Goal: Task Accomplishment & Management: Complete application form

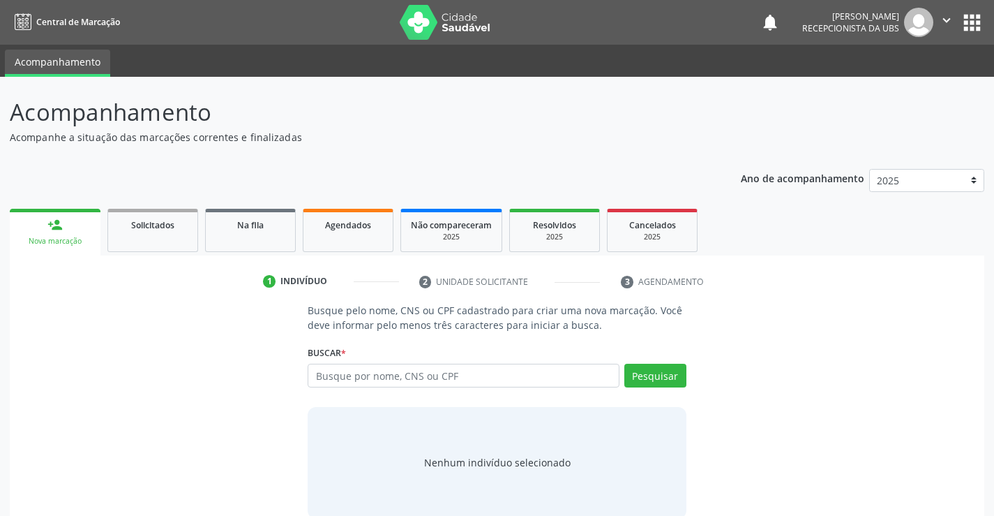
click at [343, 380] on input "text" at bounding box center [463, 376] width 311 height 24
click at [334, 388] on div "Busque por nome, CNS ou CPF Nenhum resultado encontrado para: " " Digite nome, …" at bounding box center [497, 380] width 378 height 33
click at [338, 384] on input "text" at bounding box center [463, 376] width 311 height 24
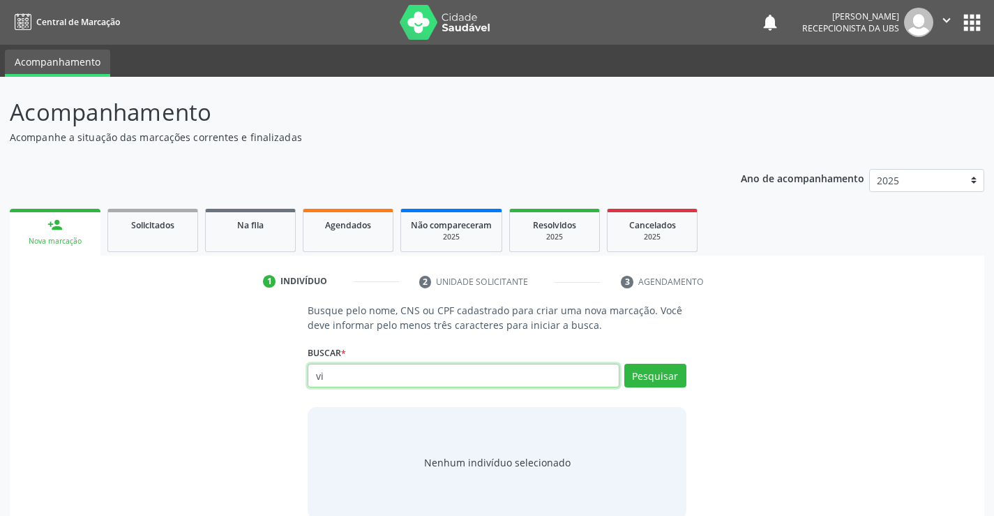
type input "v"
type input "700109952532818"
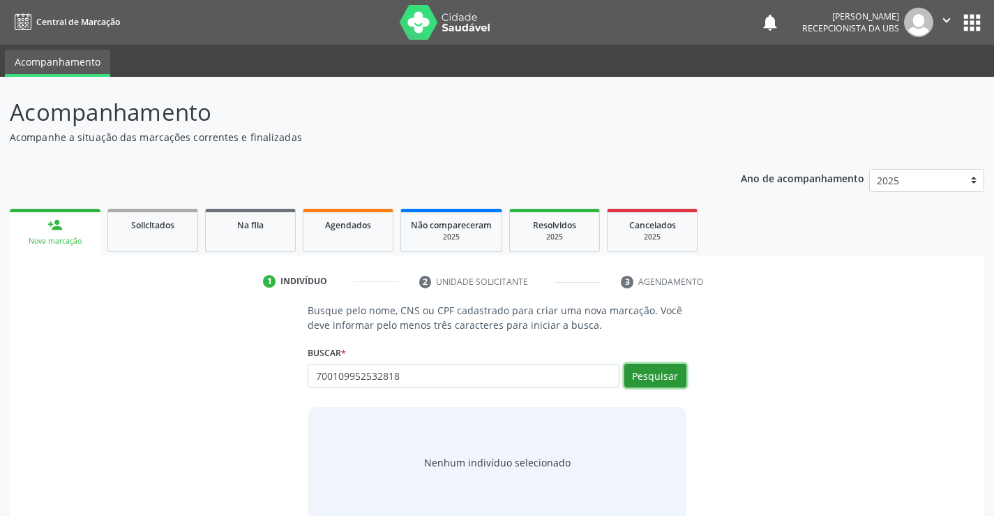
click at [668, 379] on button "Pesquisar" at bounding box center [655, 376] width 62 height 24
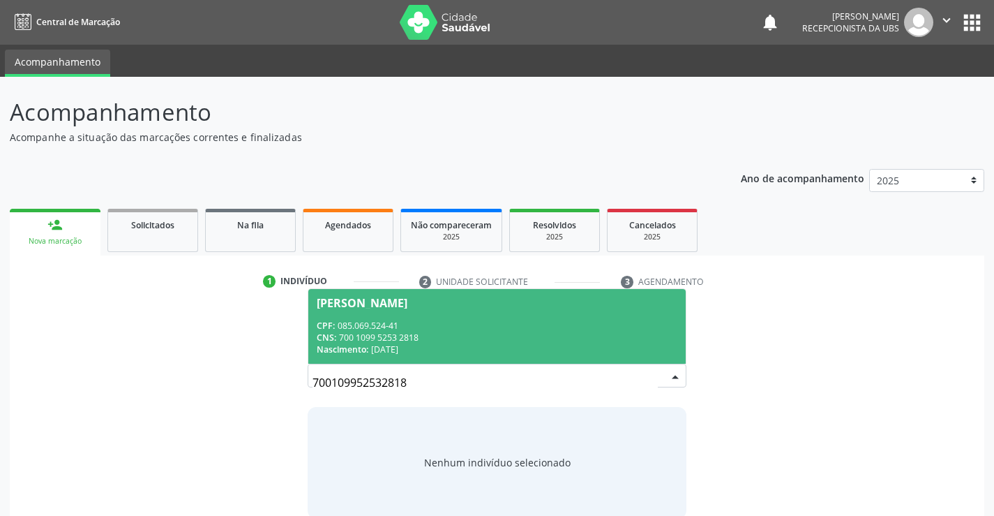
click at [466, 320] on div "CPF: 085.069.524-41" at bounding box center [497, 326] width 360 height 12
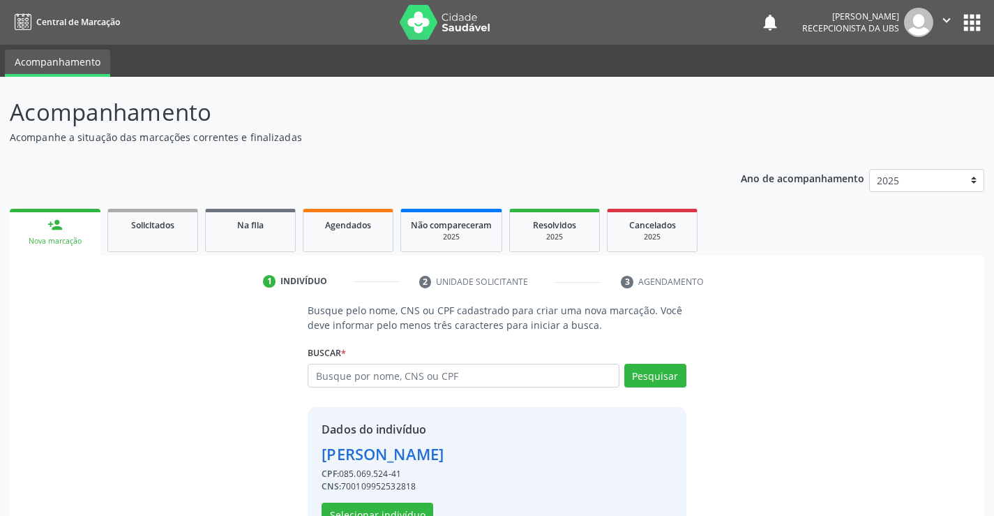
scroll to position [44, 0]
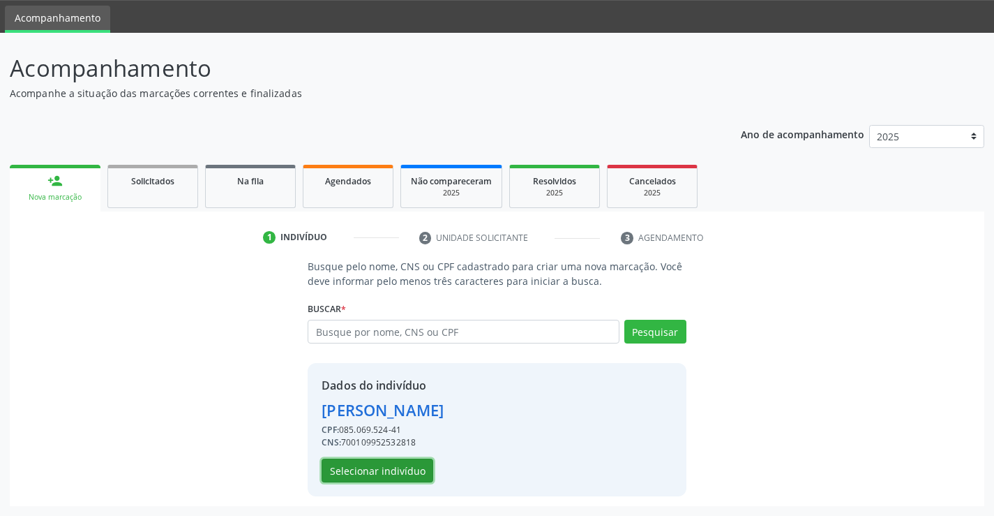
click at [366, 474] on button "Selecionar indivíduo" at bounding box center [378, 470] width 112 height 24
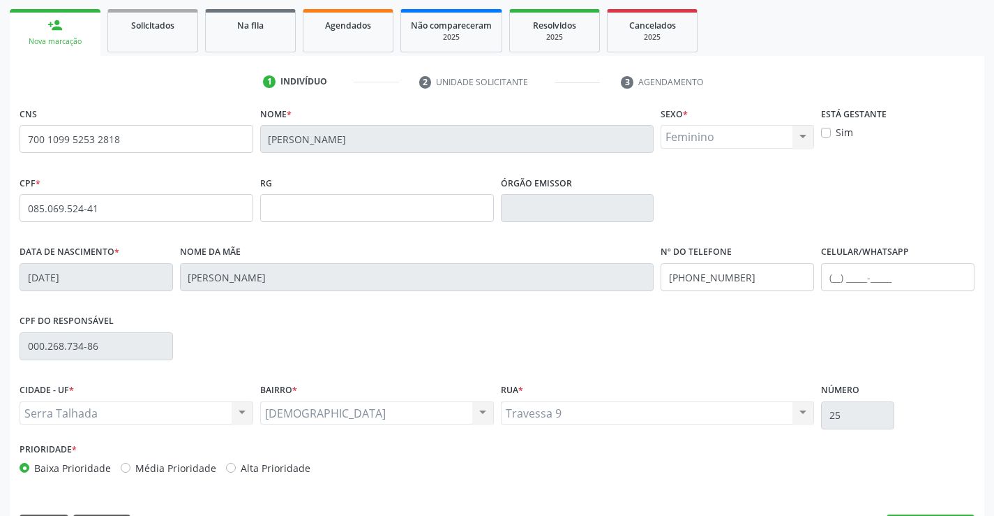
scroll to position [241, 0]
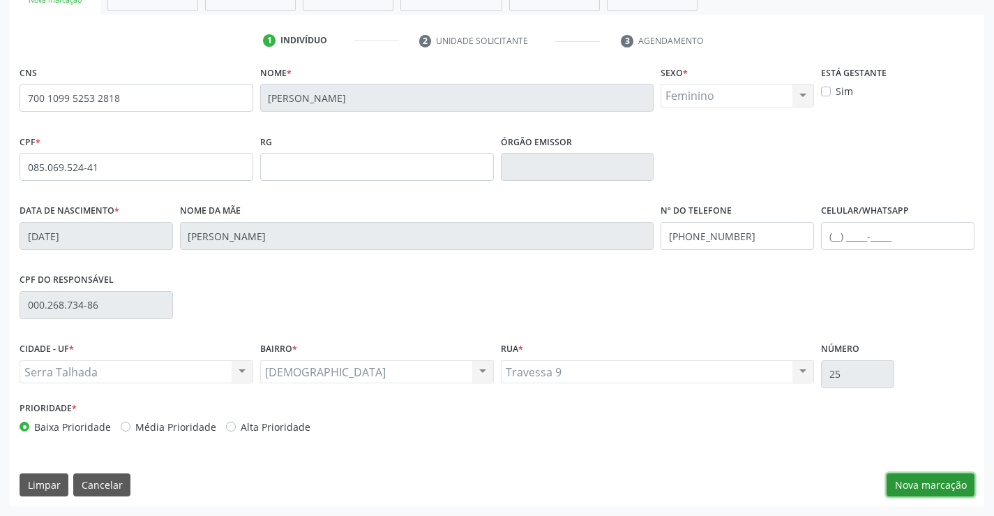
click at [952, 478] on button "Nova marcação" at bounding box center [931, 485] width 88 height 24
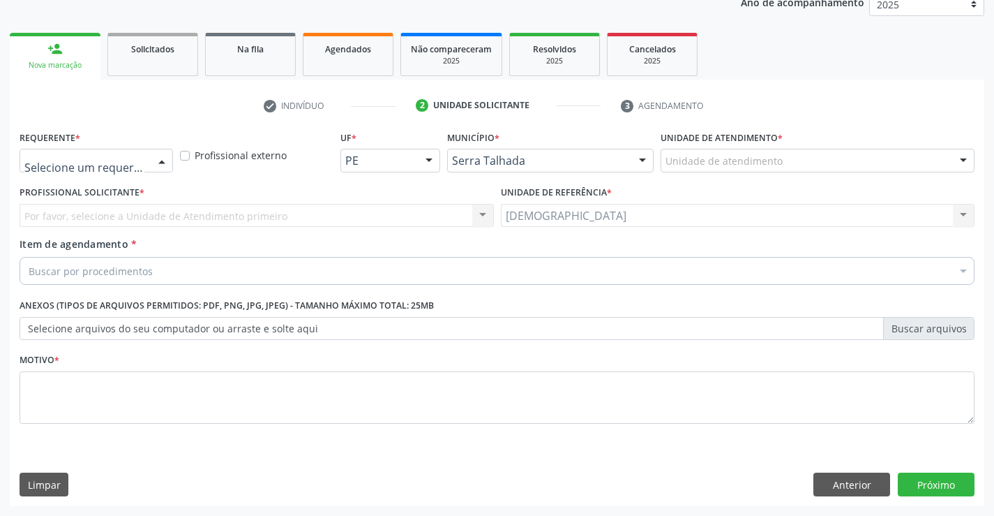
click at [156, 158] on div at bounding box center [161, 161] width 21 height 24
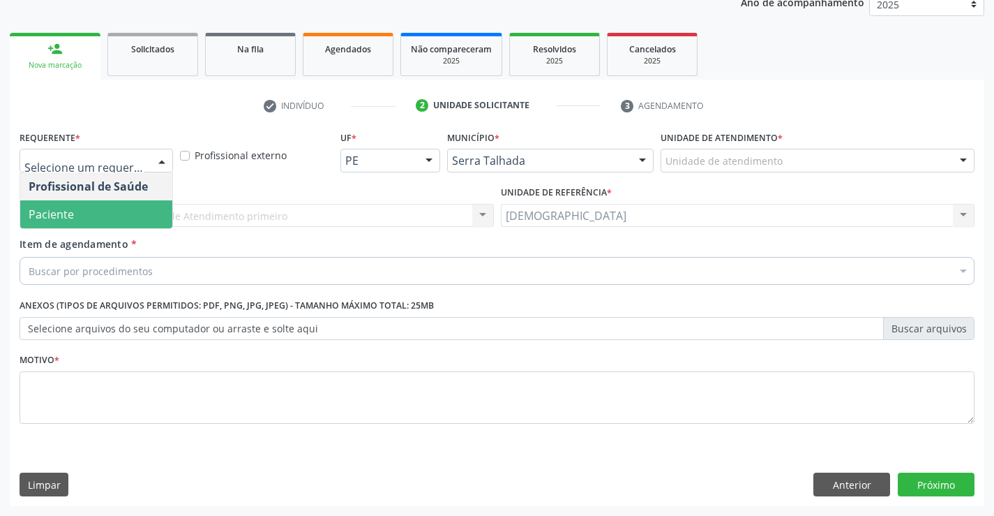
click at [101, 227] on span "Paciente" at bounding box center [96, 214] width 152 height 28
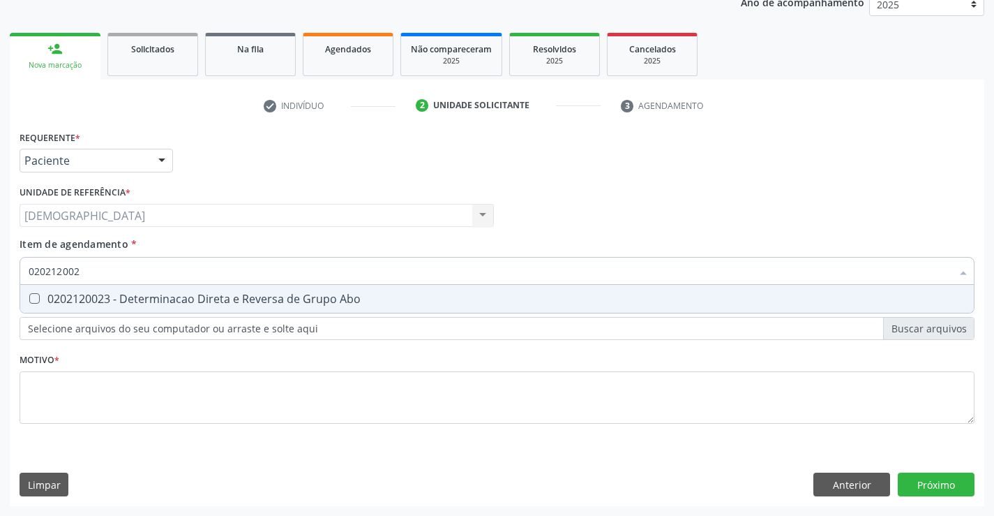
type input "0202120023"
click at [124, 294] on div "0202120023 - Determinacao Direta e Reversa de Grupo Abo" at bounding box center [497, 298] width 937 height 11
checkbox Abo "true"
click at [841, 483] on div "Requerente * Paciente Profissional de Saúde Paciente Nenhum resultado encontrad…" at bounding box center [497, 316] width 975 height 379
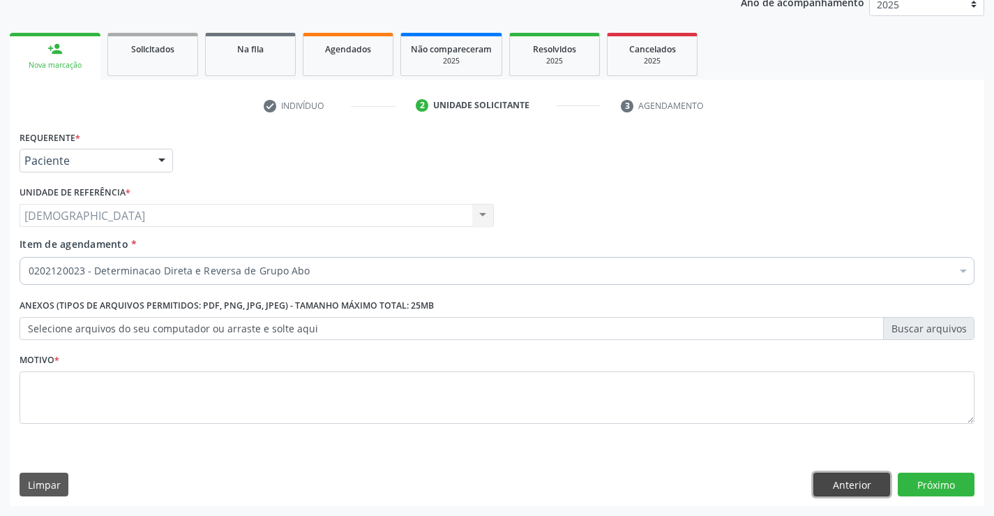
click at [842, 484] on button "Anterior" at bounding box center [852, 484] width 77 height 24
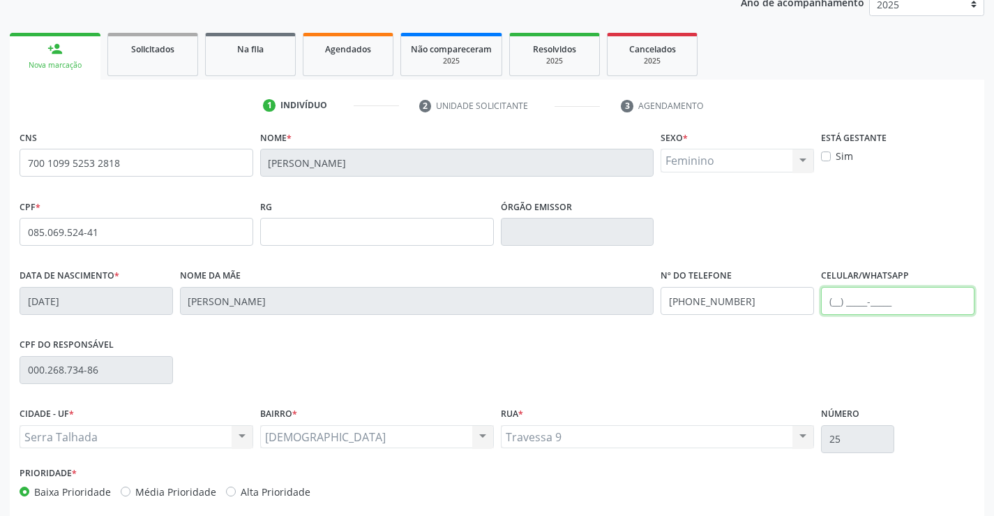
click at [837, 297] on input "text" at bounding box center [898, 301] width 154 height 28
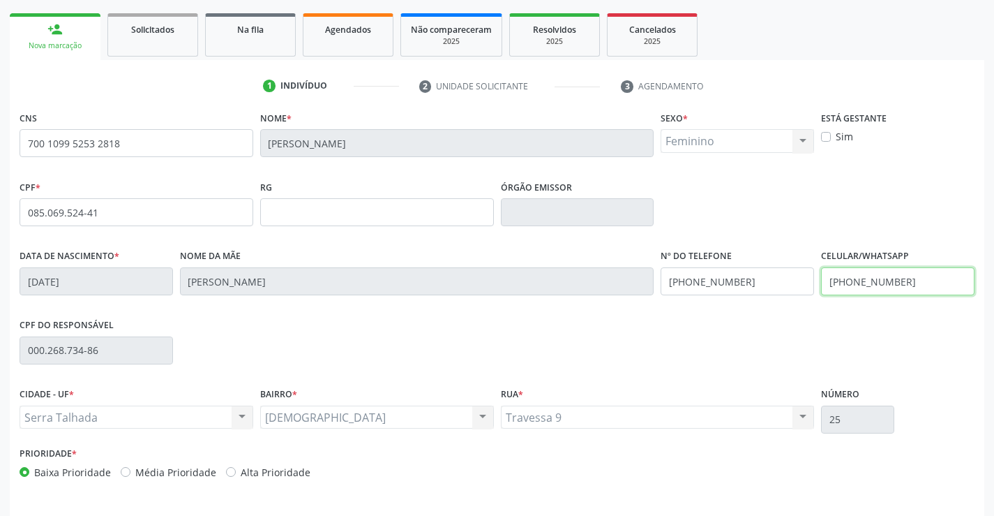
scroll to position [241, 0]
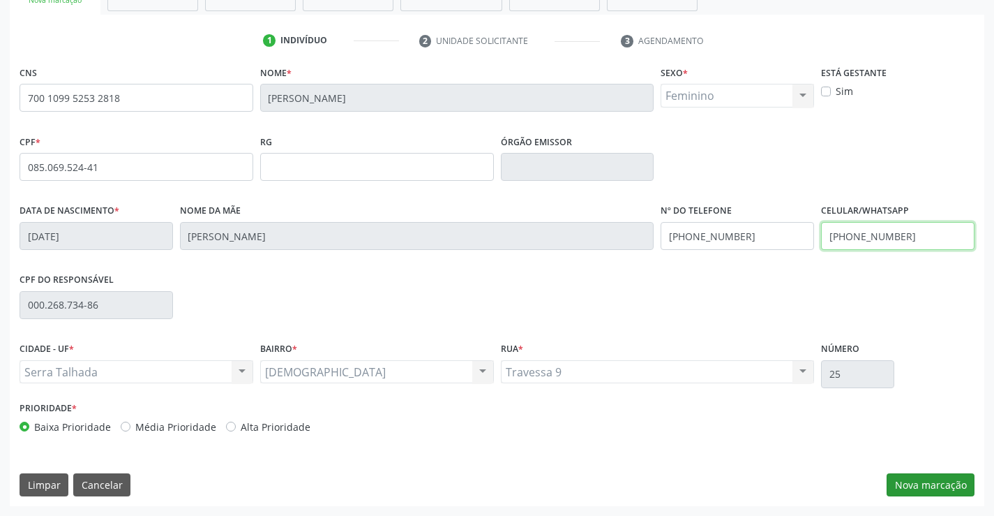
type input "[PHONE_NUMBER]"
click at [925, 492] on button "Nova marcação" at bounding box center [931, 485] width 88 height 24
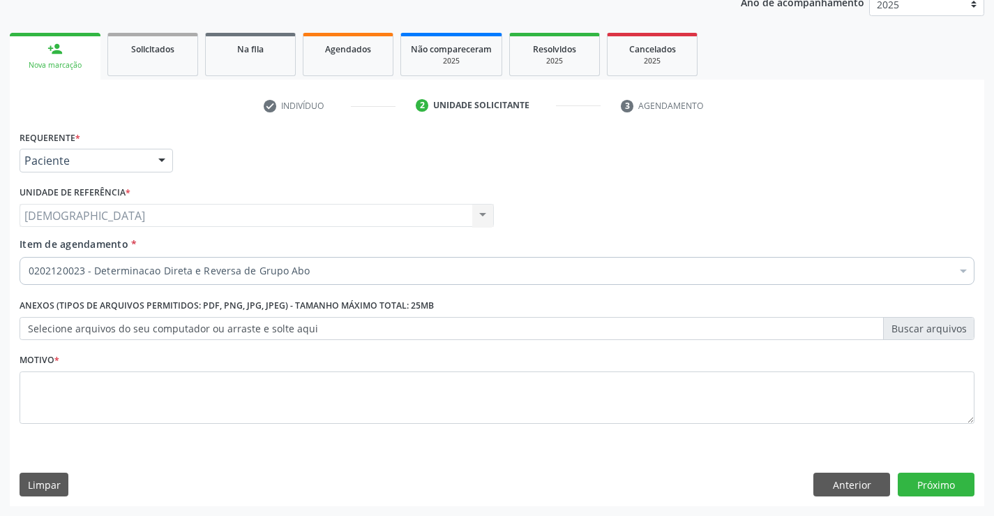
scroll to position [176, 0]
click at [96, 407] on textarea at bounding box center [497, 397] width 955 height 53
type textarea "."
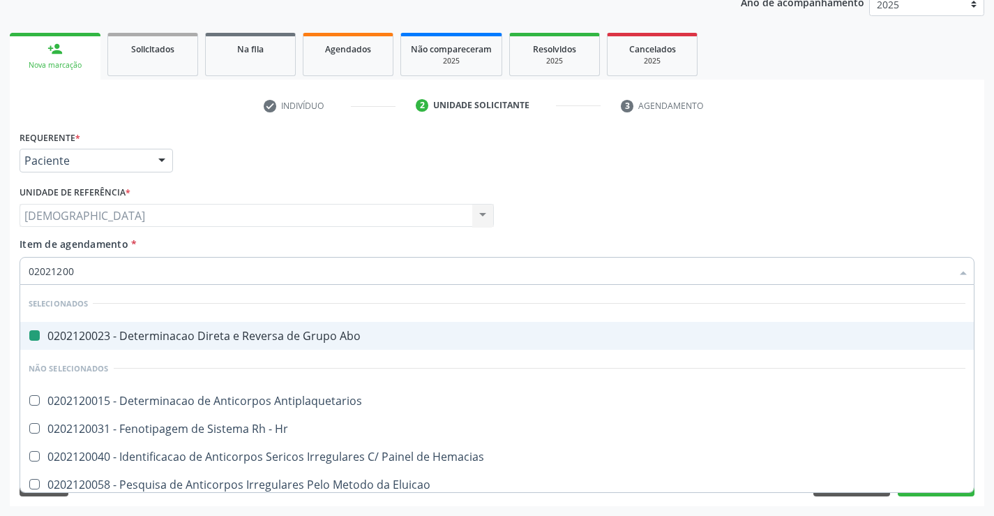
type input "020212008"
checkbox Abo "false"
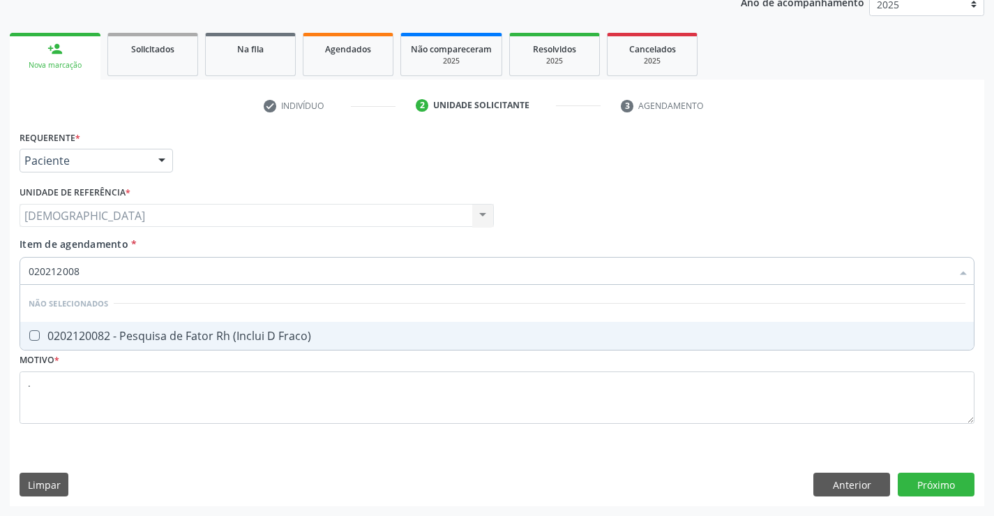
type input "0202120082"
click at [115, 330] on div "0202120082 - Pesquisa de Fator Rh (Inclui D Fraco)" at bounding box center [497, 335] width 937 height 11
checkbox Fraco\) "true"
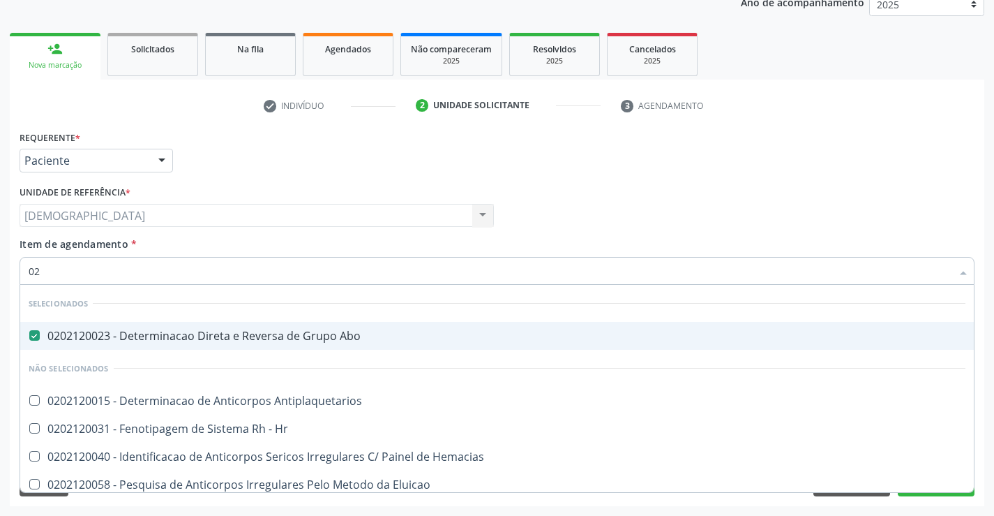
type input "0"
checkbox Fraco\) "false"
type input "0202"
checkbox Bloqueio "true"
type input "02021"
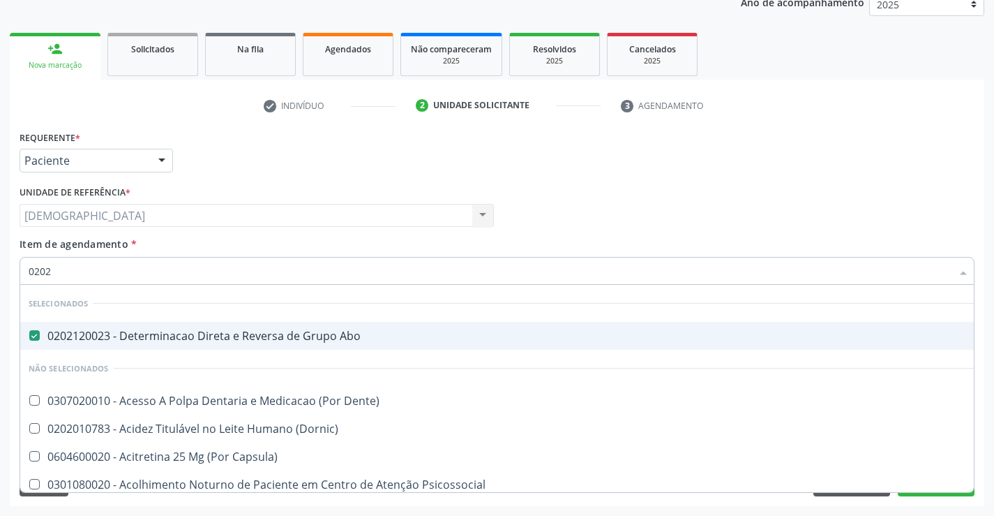
checkbox Videolaparoscópica "true"
type input "020212"
checkbox \(Confirmatorio\) "true"
type input "020212009"
checkbox Abo "false"
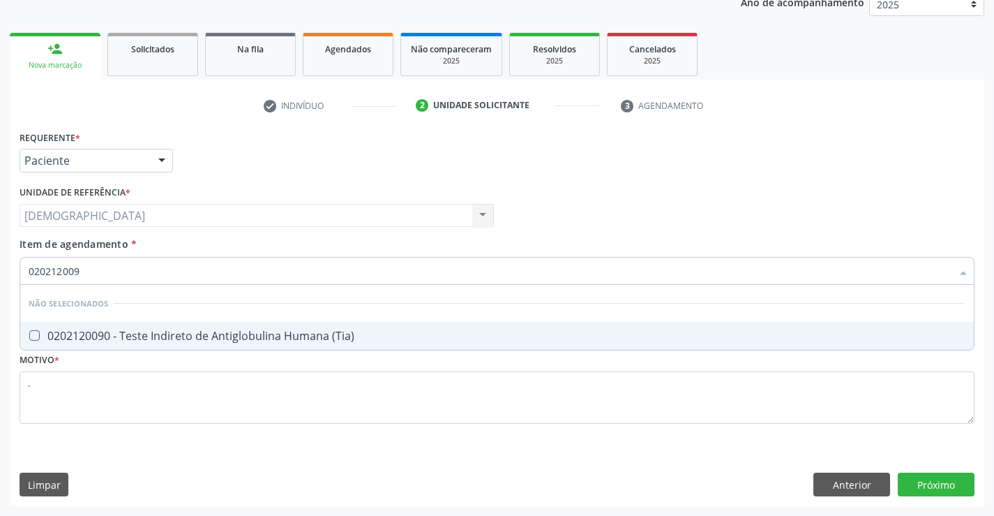
type input "0202120090"
click at [192, 335] on div "0202120090 - Teste Indireto de Antiglobulina Humana (Tia)" at bounding box center [497, 335] width 937 height 11
checkbox \(Tia\) "true"
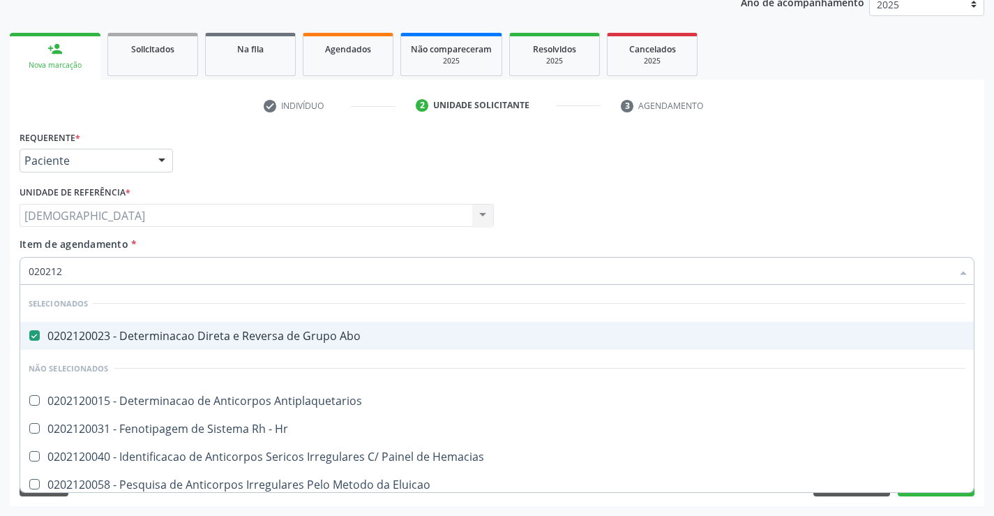
type input "02021"
checkbox Fraco\) "false"
checkbox \(Tia\) "false"
type input "0202"
checkbox Fraco\) "false"
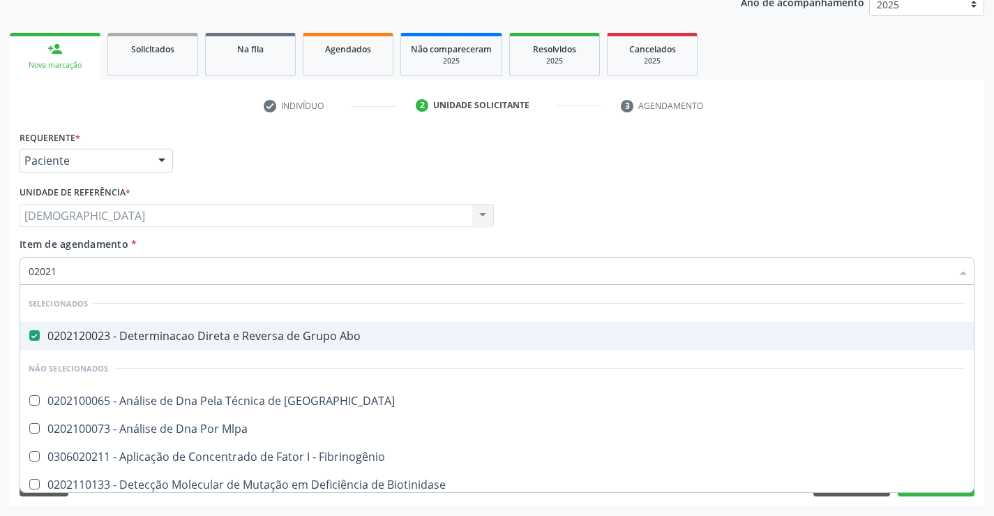
checkbox \(Tia\) "false"
type input "02020"
checkbox Abo "false"
checkbox Fraco\) "false"
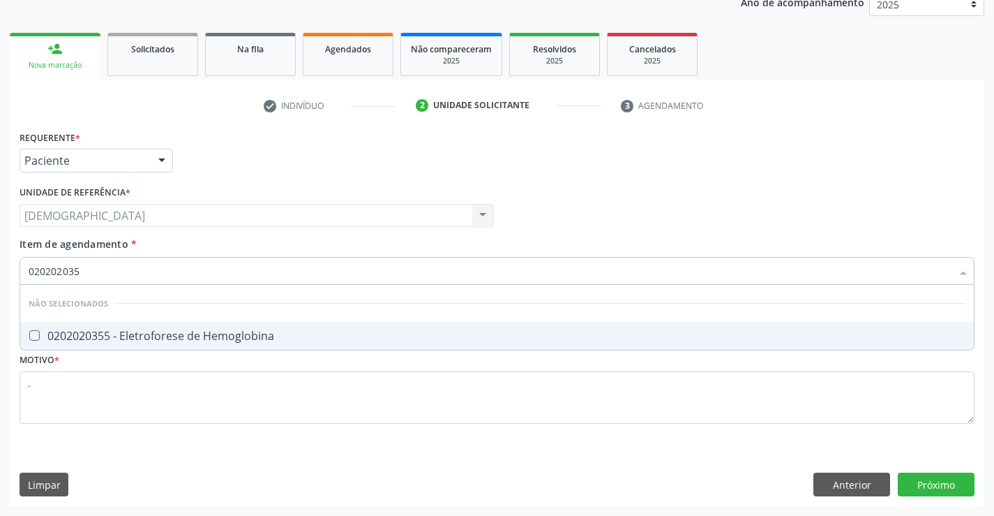
type input "0202020355"
click at [271, 337] on div "0202020355 - Eletroforese de Hemoglobina" at bounding box center [497, 335] width 937 height 11
checkbox Hemoglobina "true"
click at [929, 479] on div "Requerente * Paciente Profissional de Saúde Paciente Nenhum resultado encontrad…" at bounding box center [497, 316] width 975 height 379
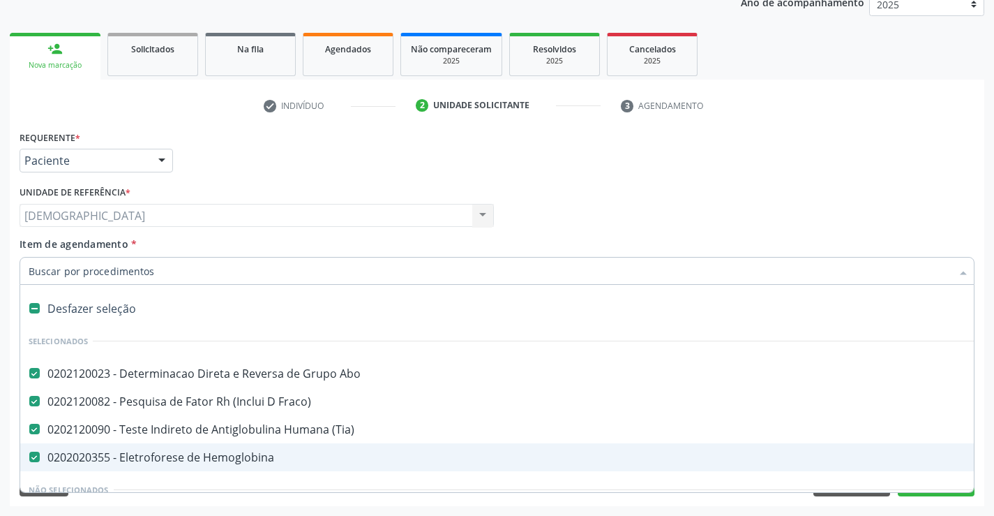
click at [194, 458] on div "0202020355 - Eletroforese de Hemoglobina" at bounding box center [572, 456] width 1086 height 11
checkbox Hemoglobina "false"
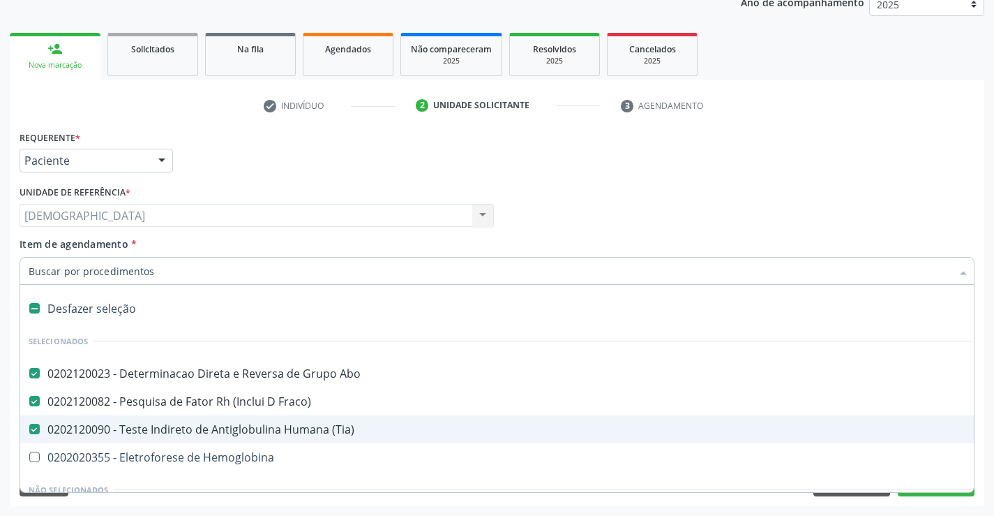
click at [193, 430] on div "0202120090 - Teste Indireto de Antiglobulina Humana (Tia)" at bounding box center [572, 429] width 1086 height 11
checkbox \(Tia\) "false"
click at [758, 164] on div "Requerente * Paciente Profissional de Saúde Paciente Nenhum resultado encontrad…" at bounding box center [497, 154] width 962 height 54
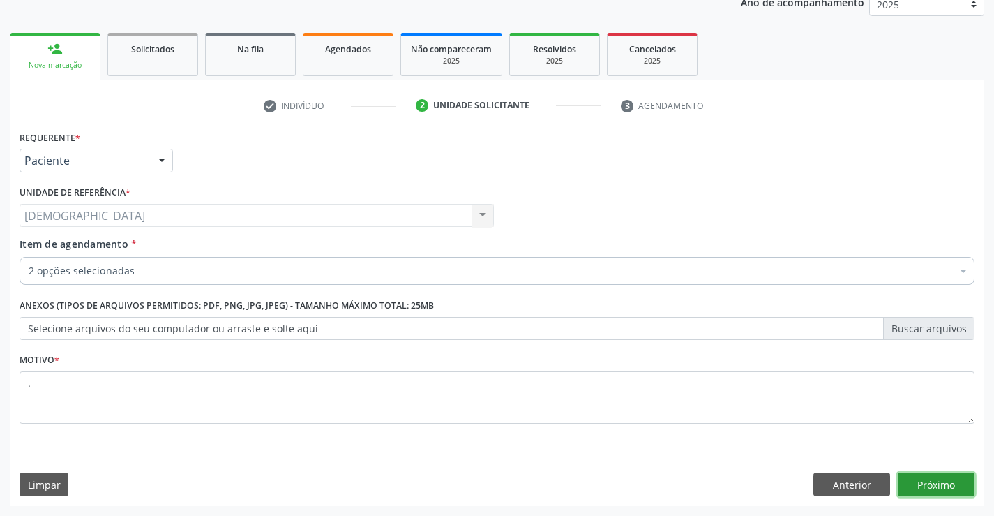
click at [922, 495] on button "Próximo" at bounding box center [936, 484] width 77 height 24
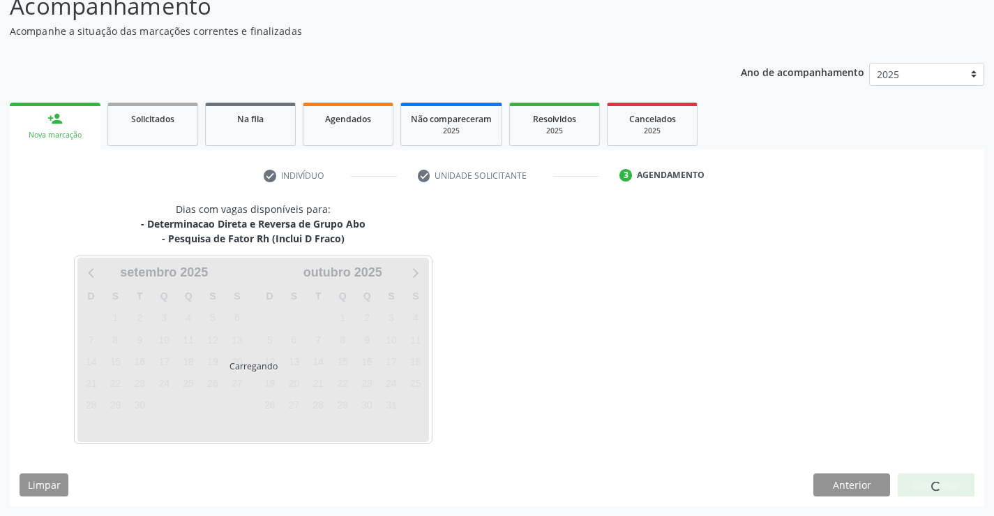
scroll to position [106, 0]
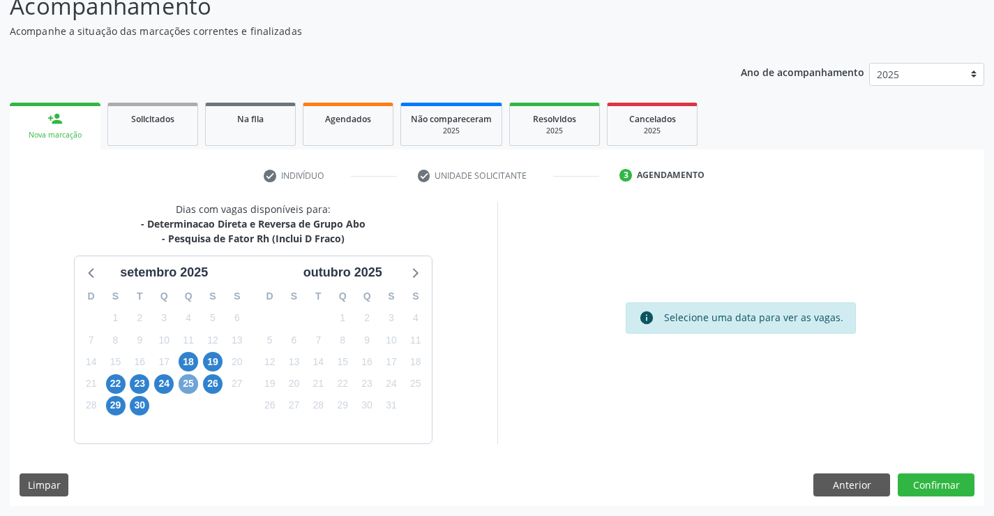
click at [187, 380] on span "25" at bounding box center [189, 384] width 20 height 20
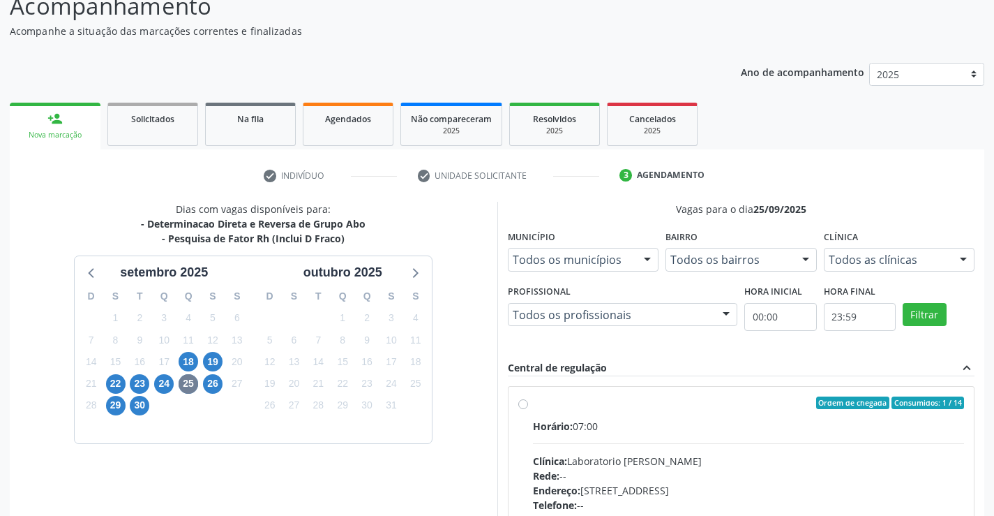
click at [538, 397] on div "Ordem de chegada Consumidos: 1 / 14" at bounding box center [749, 402] width 432 height 13
click at [528, 397] on input "Ordem de chegada Consumidos: 1 / 14 Horário: 07:00 Clínica: Laboratorio [PERSON…" at bounding box center [523, 402] width 10 height 13
radio input "true"
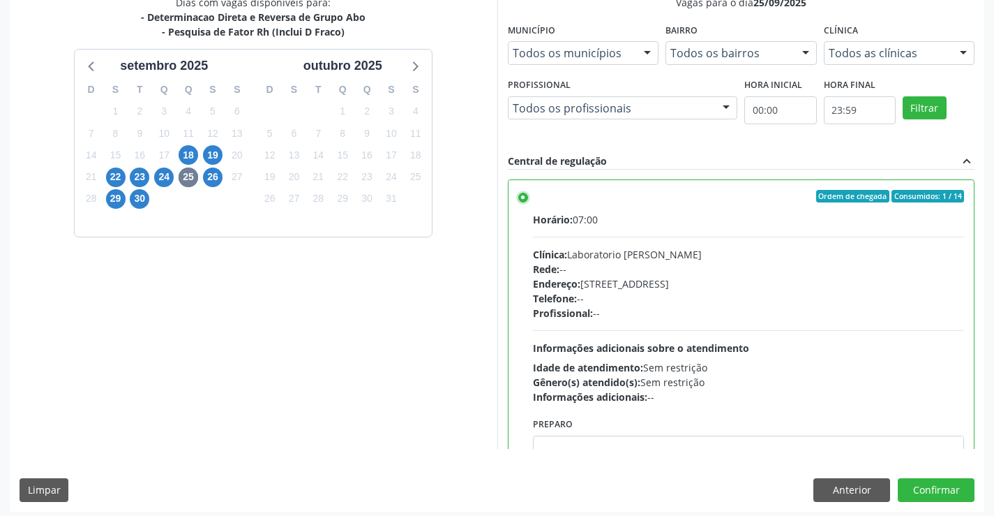
scroll to position [314, 0]
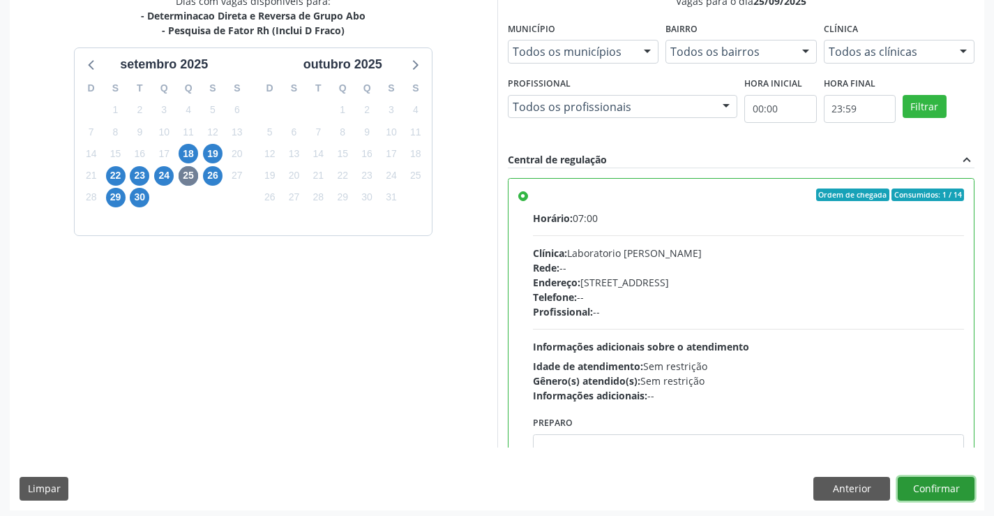
click at [941, 485] on button "Confirmar" at bounding box center [936, 489] width 77 height 24
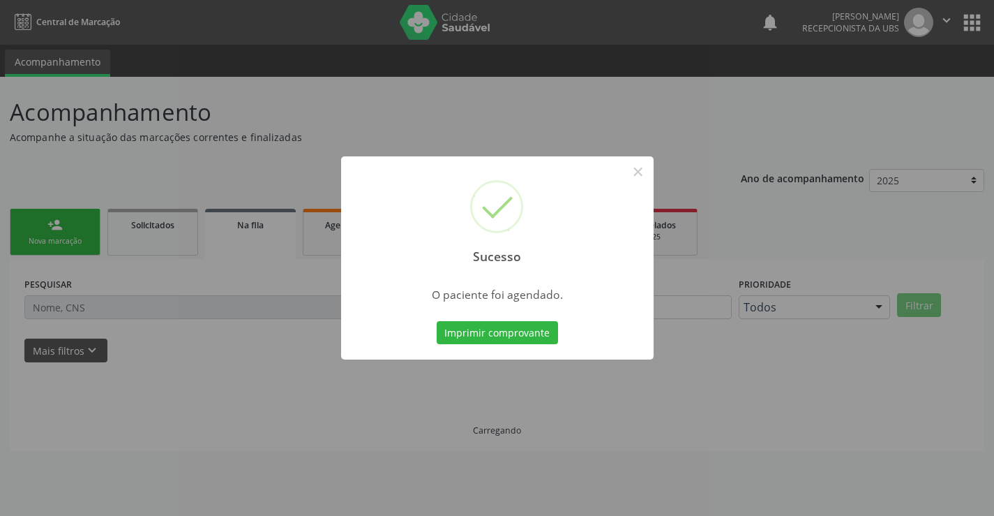
scroll to position [0, 0]
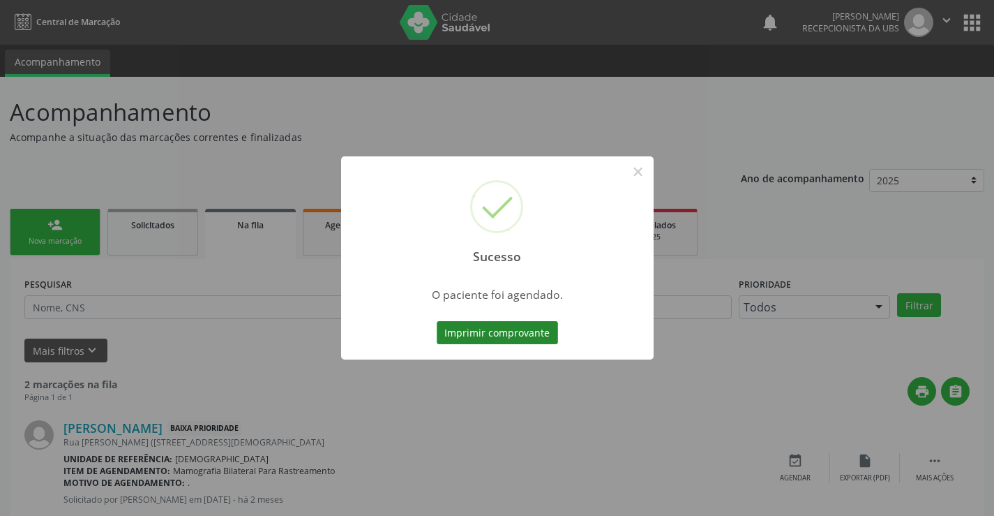
click at [525, 331] on button "Imprimir comprovante" at bounding box center [497, 333] width 121 height 24
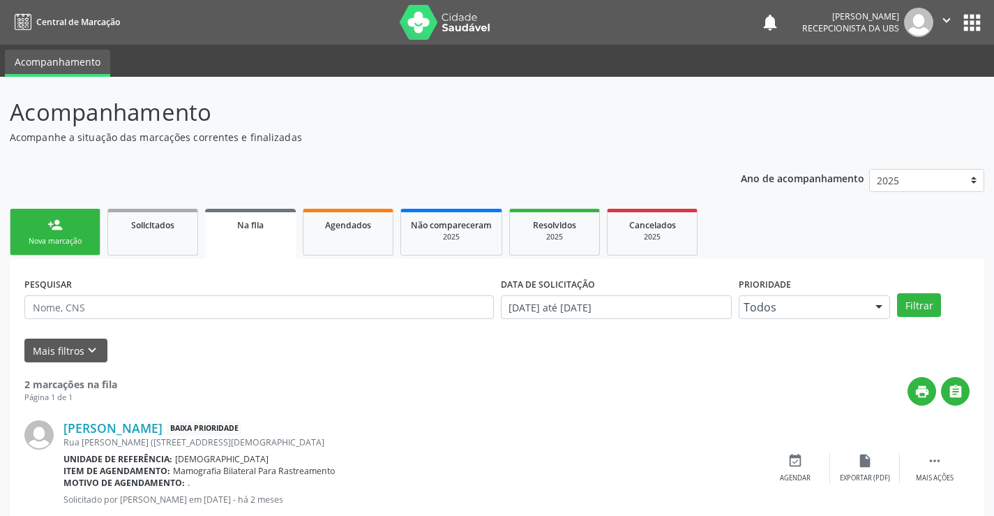
click at [61, 232] on div "person_add" at bounding box center [54, 224] width 15 height 15
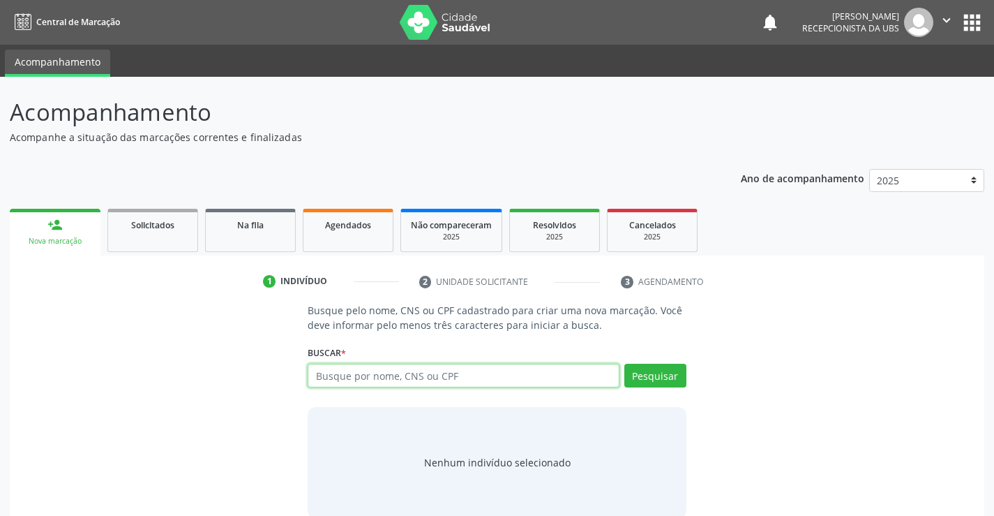
click at [348, 377] on input "text" at bounding box center [463, 376] width 311 height 24
type input "700109952532818"
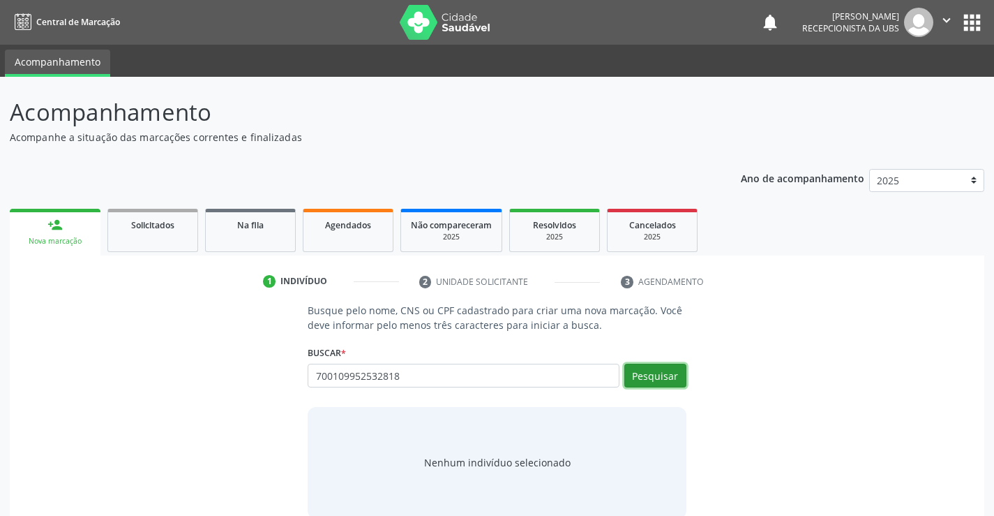
click at [657, 374] on button "Pesquisar" at bounding box center [655, 376] width 62 height 24
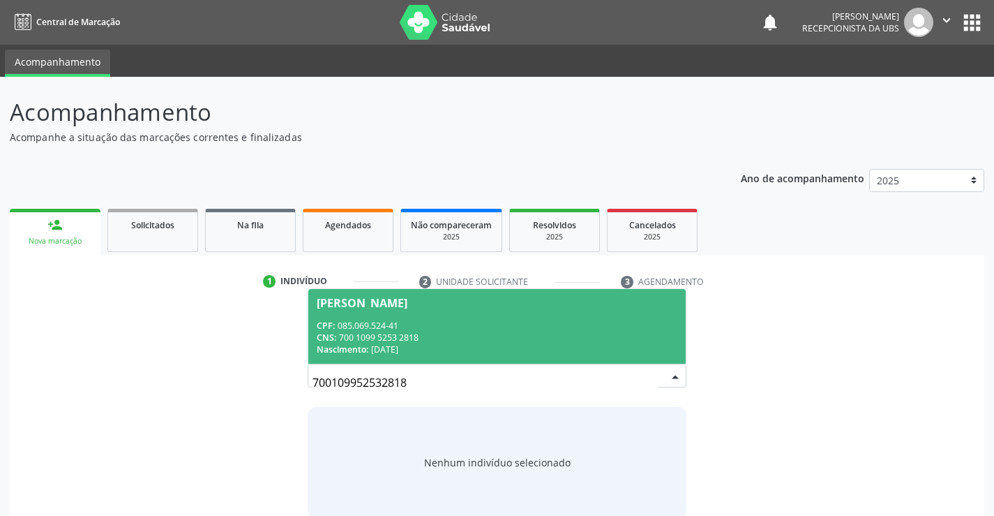
click at [526, 338] on div "CNS: 700 1099 5253 2818" at bounding box center [497, 337] width 360 height 12
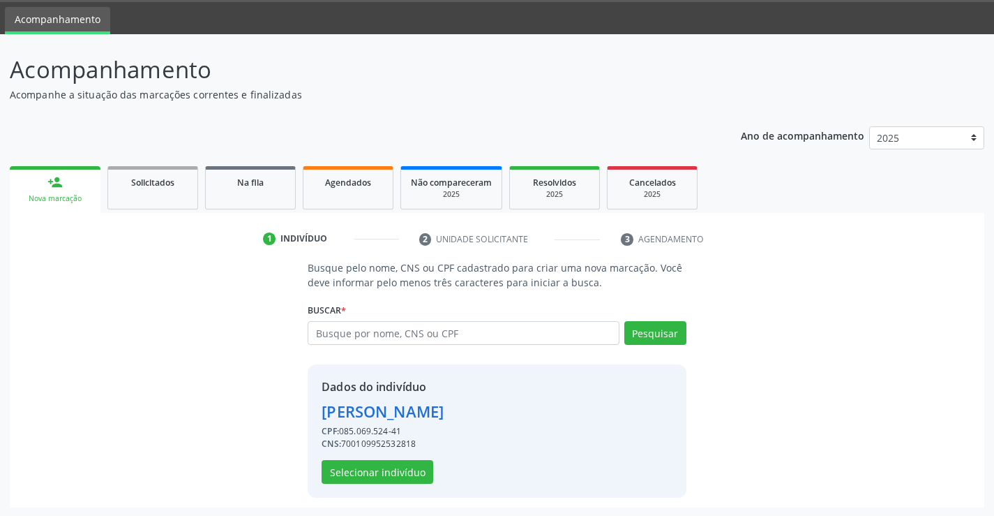
scroll to position [44, 0]
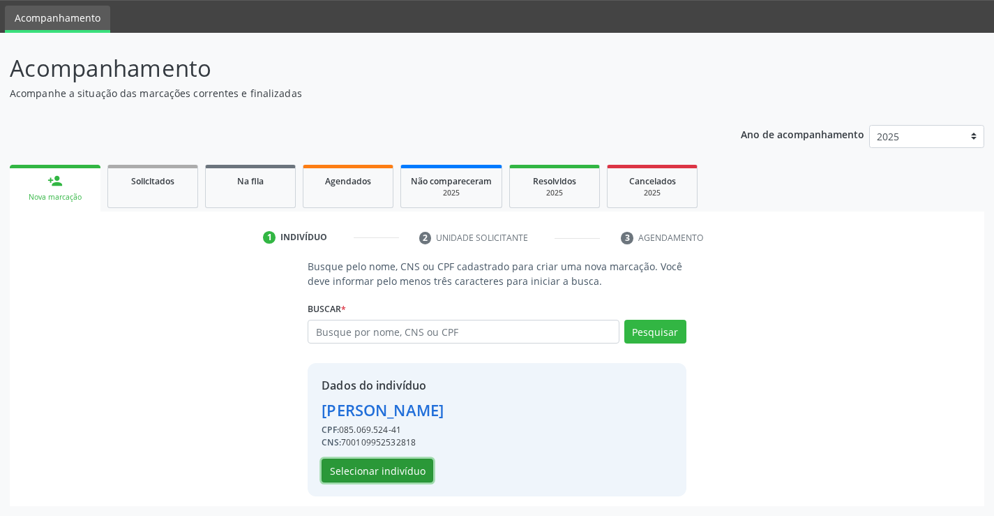
click at [363, 474] on button "Selecionar indivíduo" at bounding box center [378, 470] width 112 height 24
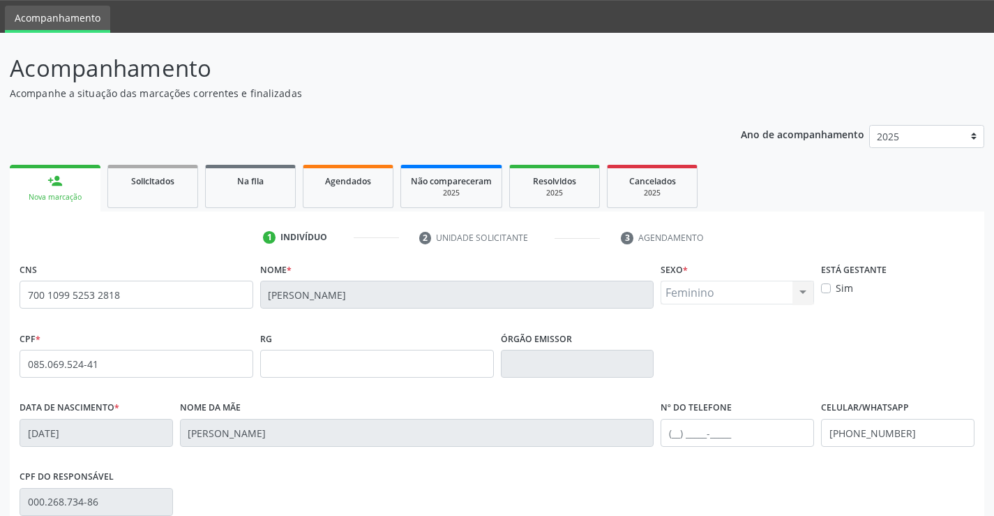
scroll to position [241, 0]
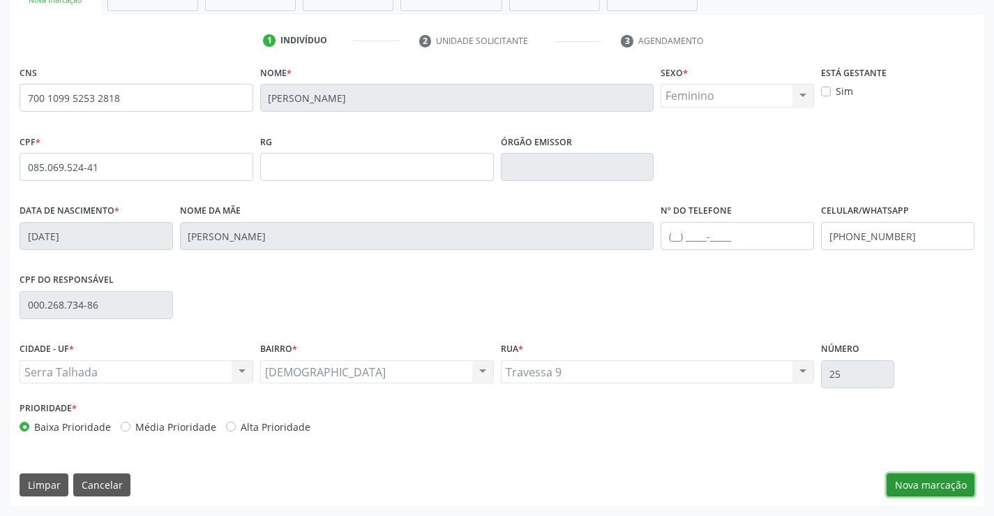
click at [913, 482] on button "Nova marcação" at bounding box center [931, 485] width 88 height 24
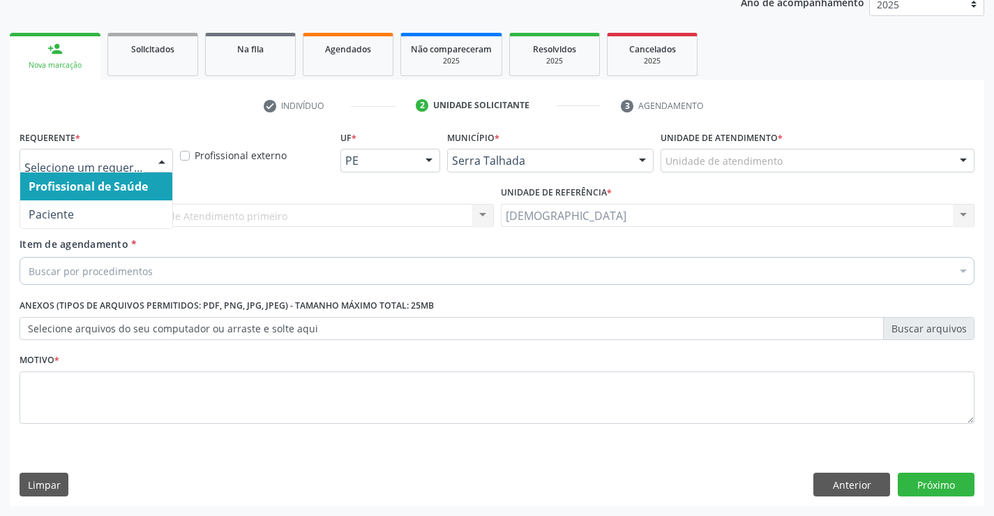
click at [159, 159] on div at bounding box center [161, 161] width 21 height 24
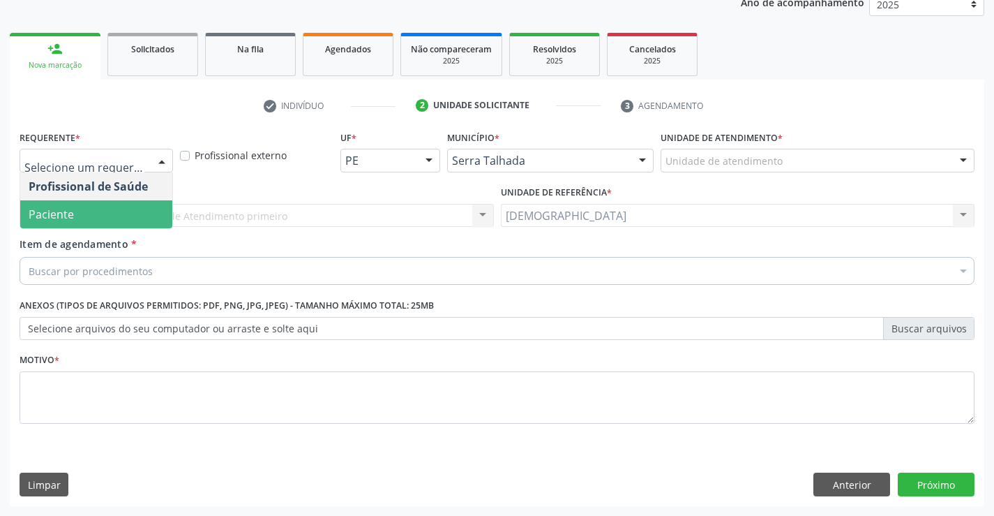
click at [57, 215] on span "Paciente" at bounding box center [51, 214] width 45 height 15
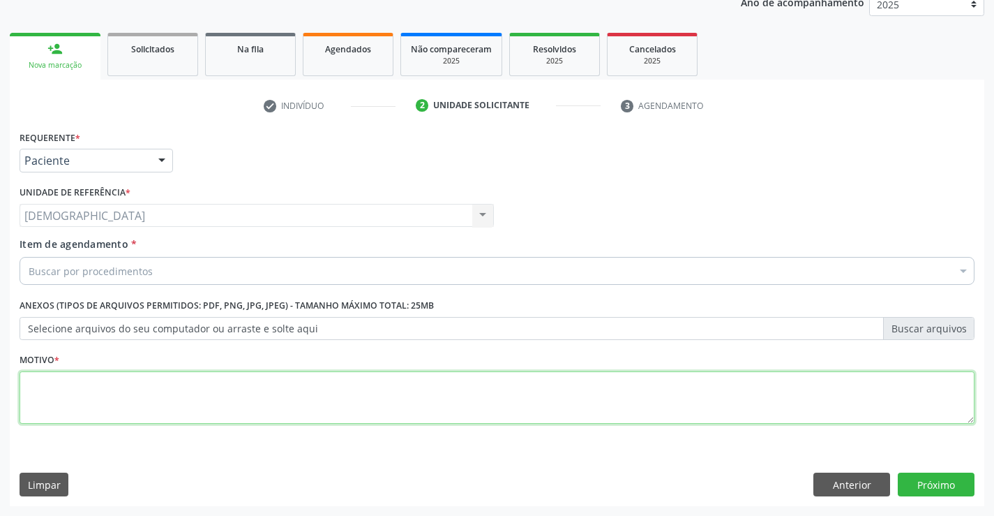
click at [54, 384] on textarea at bounding box center [497, 397] width 955 height 53
type textarea "."
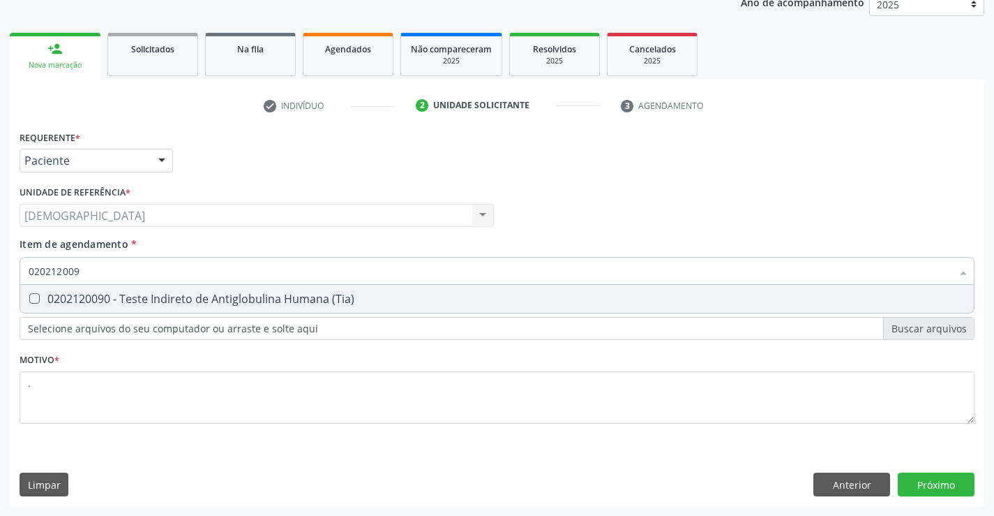
type input "0202120090"
click at [63, 290] on span "0202120090 - Teste Indireto de Antiglobulina Humana (Tia)" at bounding box center [497, 299] width 954 height 28
checkbox \(Tia\) "true"
click at [364, 275] on input "0202120090" at bounding box center [490, 271] width 923 height 28
type input "02021200"
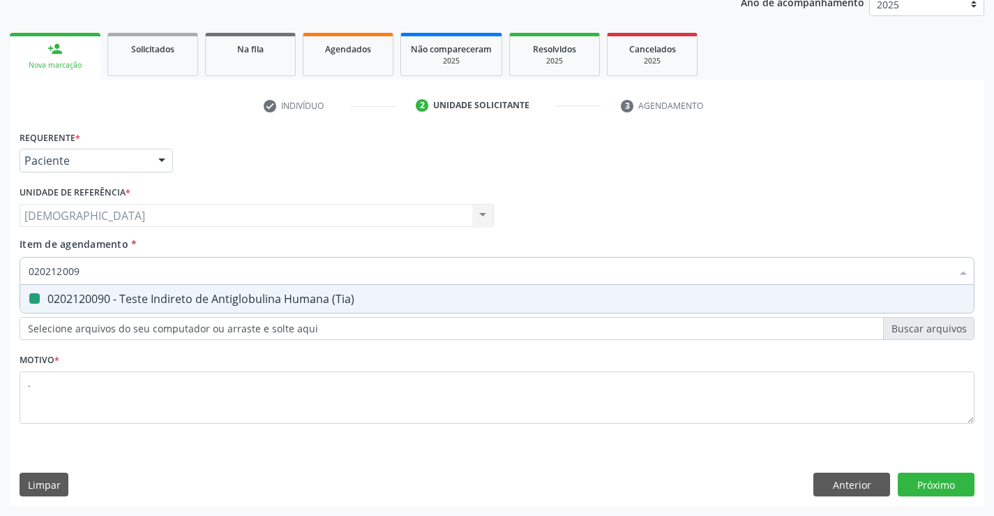
checkbox \(Tia\) "false"
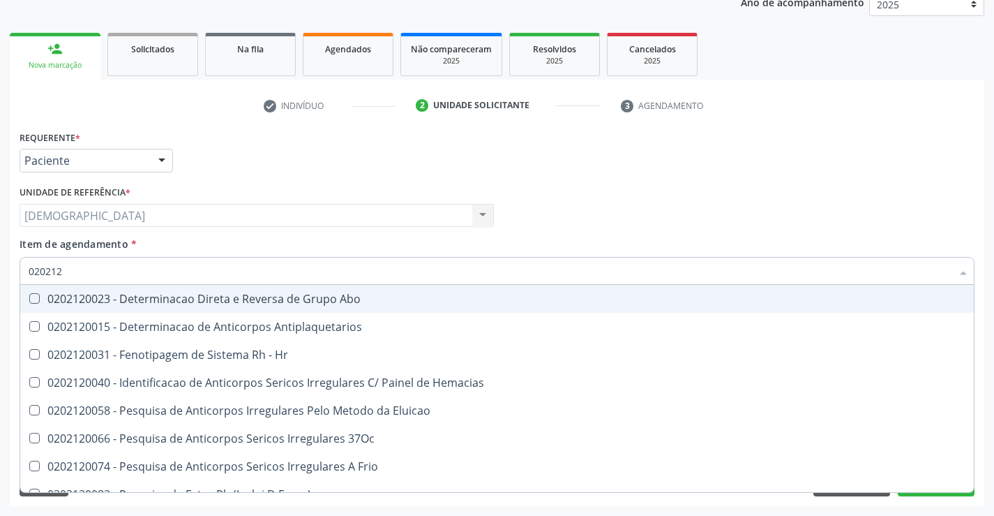
type input "02021"
checkbox \(Tia\) "false"
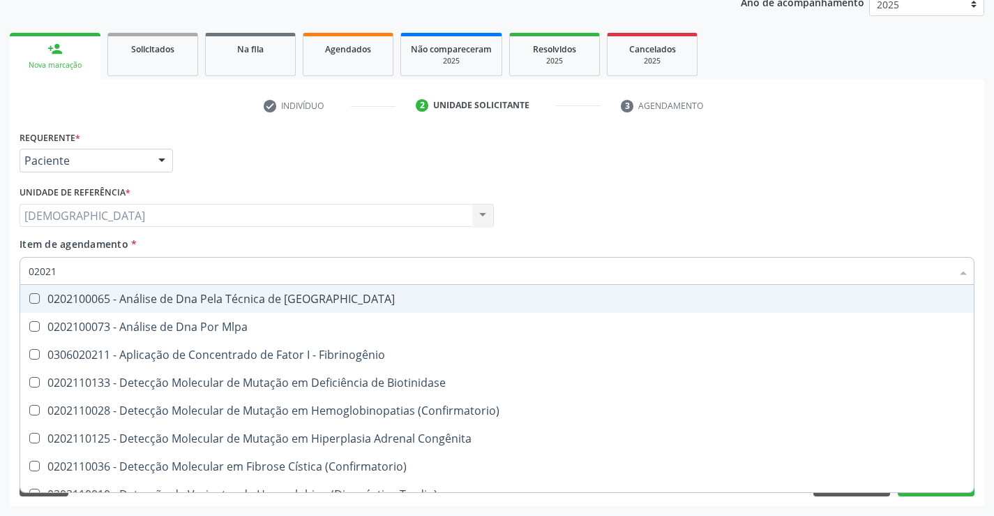
type input "0202"
checkbox \(Tia\) "false"
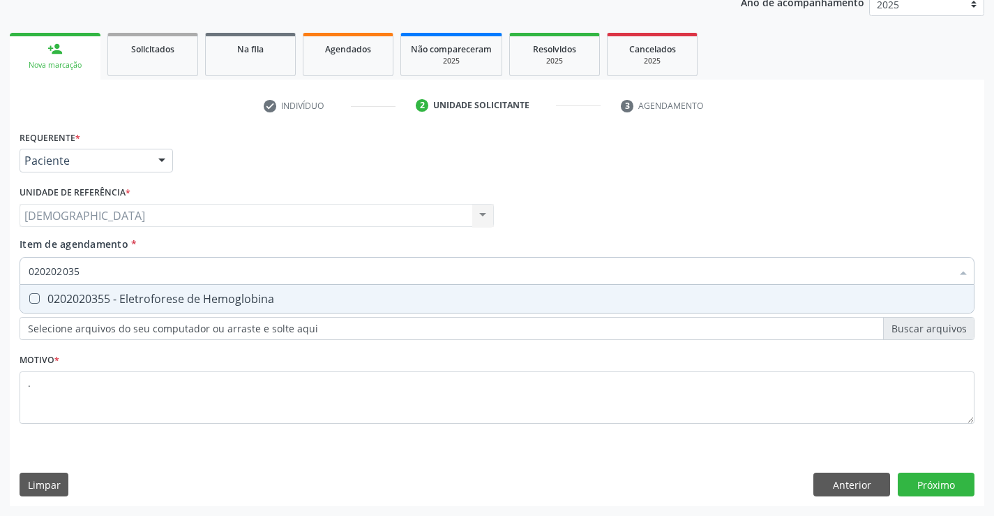
type input "0202020355"
click at [345, 309] on span "0202020355 - Eletroforese de Hemoglobina" at bounding box center [497, 299] width 954 height 28
checkbox Hemoglobina "true"
click at [921, 488] on div "Requerente * Paciente Profissional de Saúde Paciente Nenhum resultado encontrad…" at bounding box center [497, 316] width 975 height 379
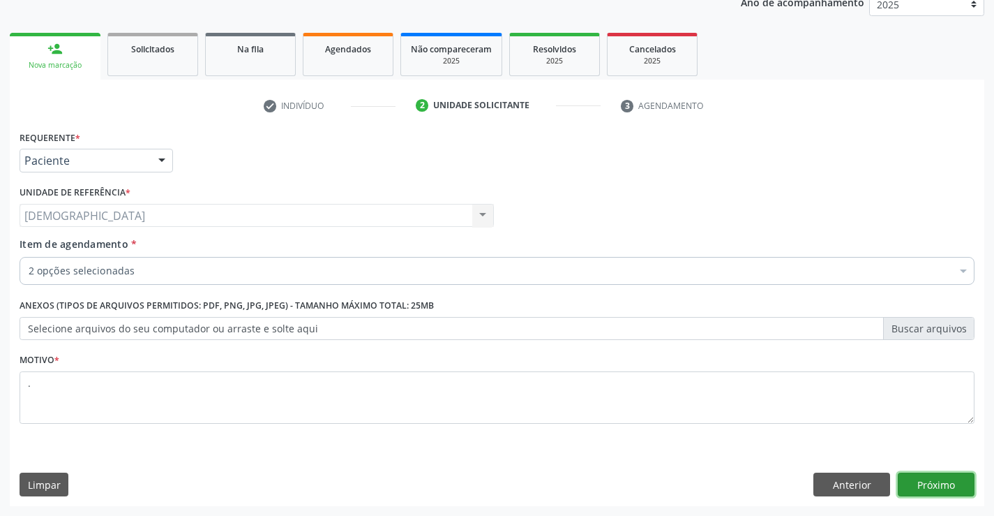
click at [963, 481] on button "Próximo" at bounding box center [936, 484] width 77 height 24
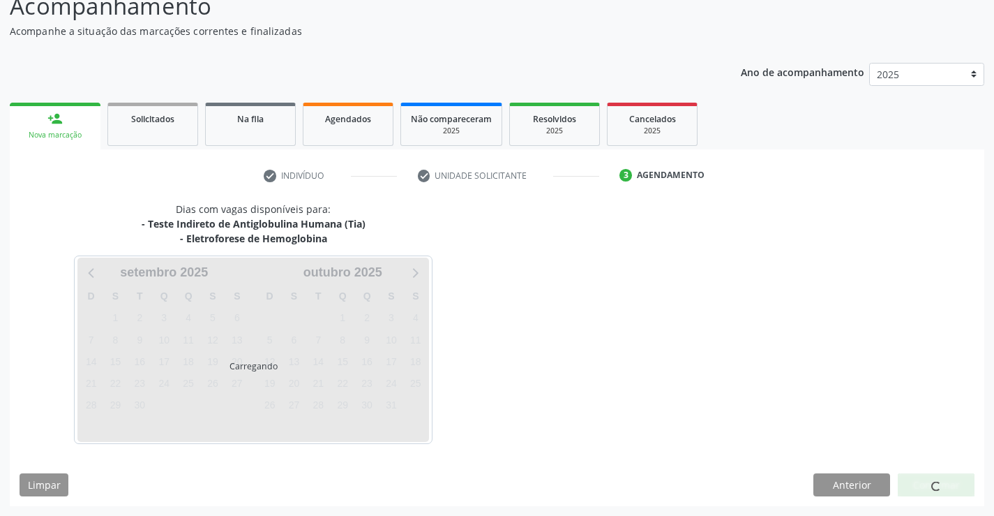
scroll to position [106, 0]
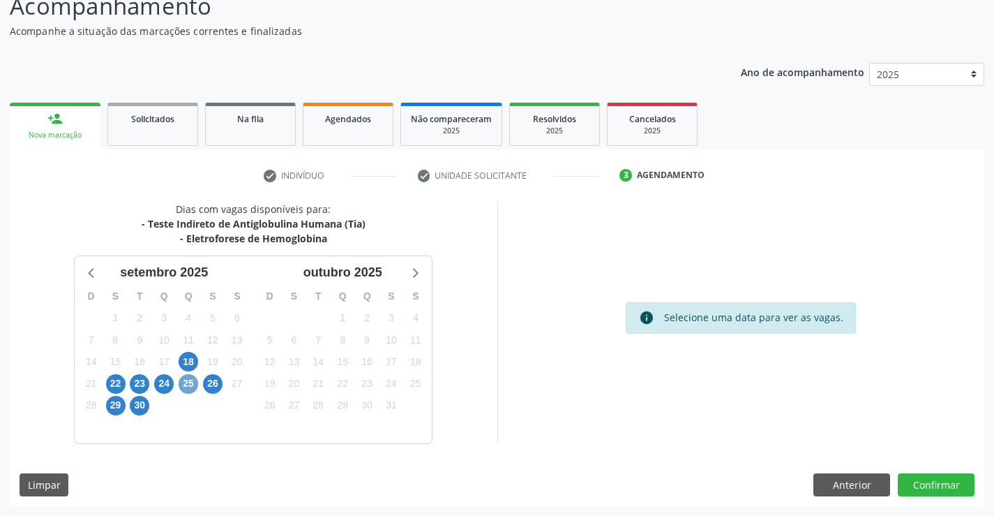
click at [191, 384] on span "25" at bounding box center [189, 384] width 20 height 20
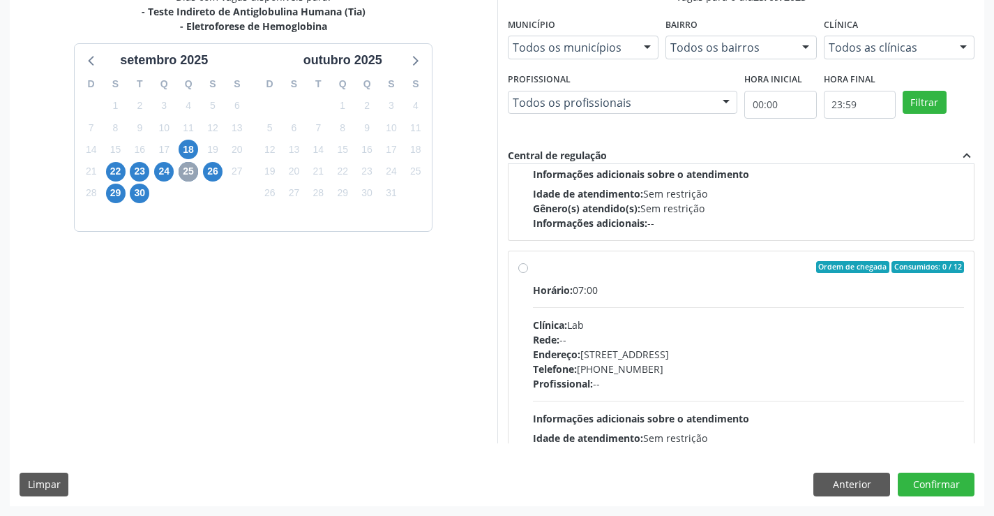
scroll to position [176, 0]
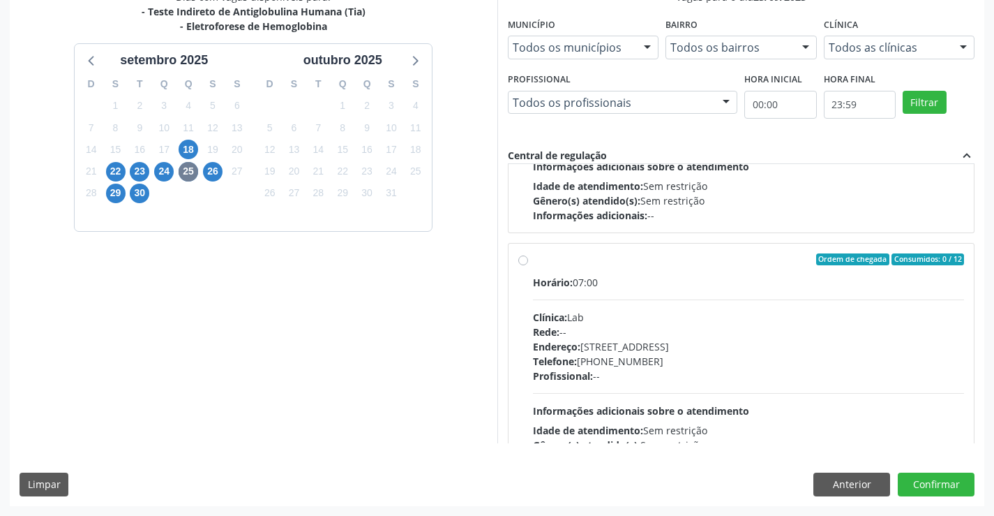
click at [534, 253] on div "Ordem de chegada Consumidos: 0 / 12" at bounding box center [749, 259] width 432 height 13
click at [528, 253] on input "Ordem de chegada Consumidos: 0 / 12 Horário: 07:00 Clínica: Lab Rede: -- Endere…" at bounding box center [523, 259] width 10 height 13
radio input "true"
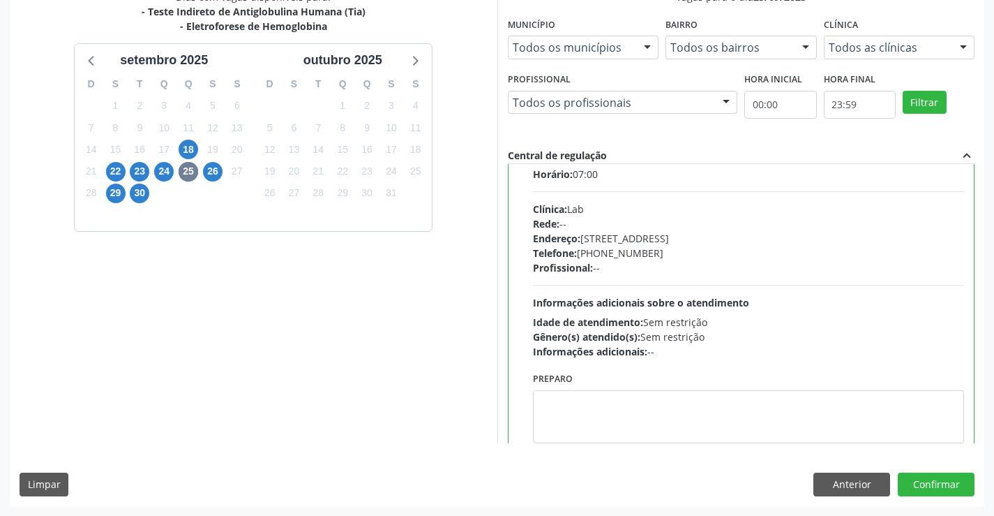
scroll to position [257, 0]
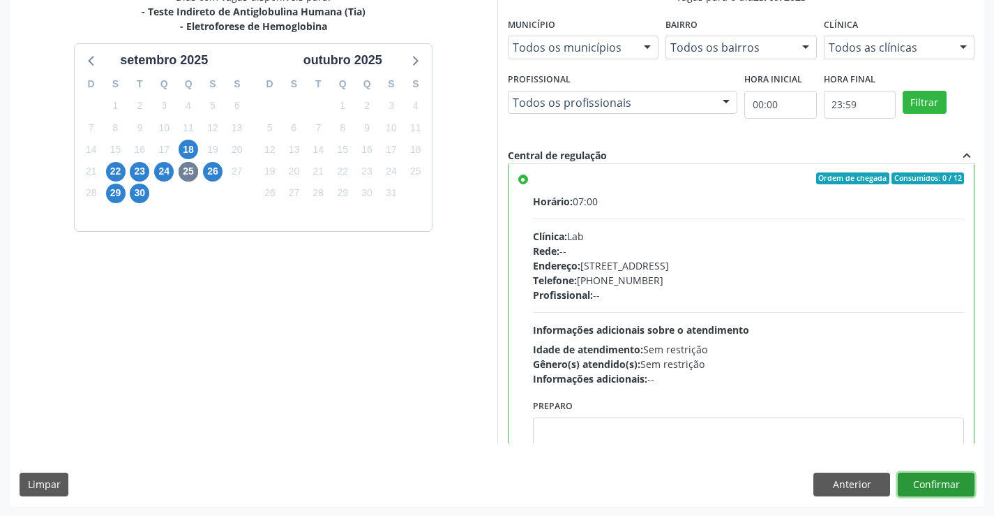
click at [933, 484] on button "Confirmar" at bounding box center [936, 484] width 77 height 24
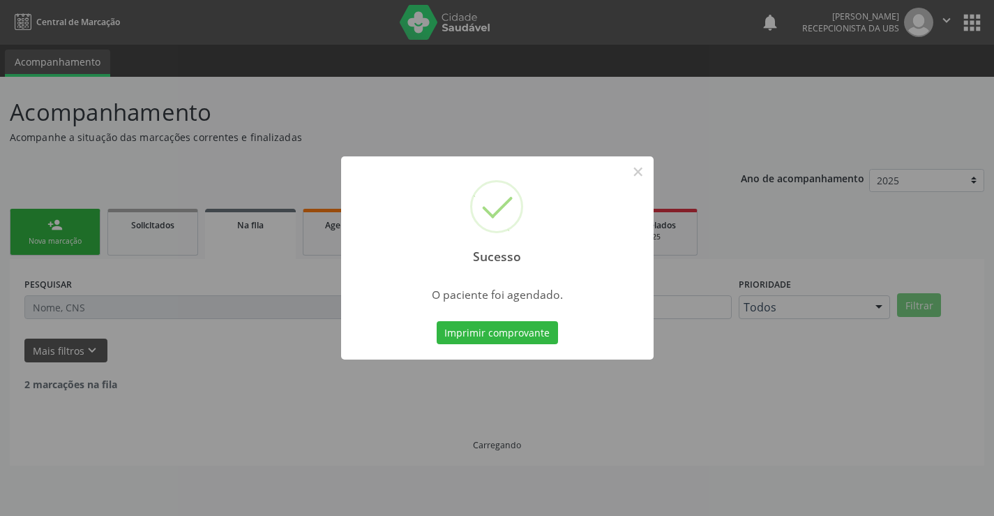
scroll to position [0, 0]
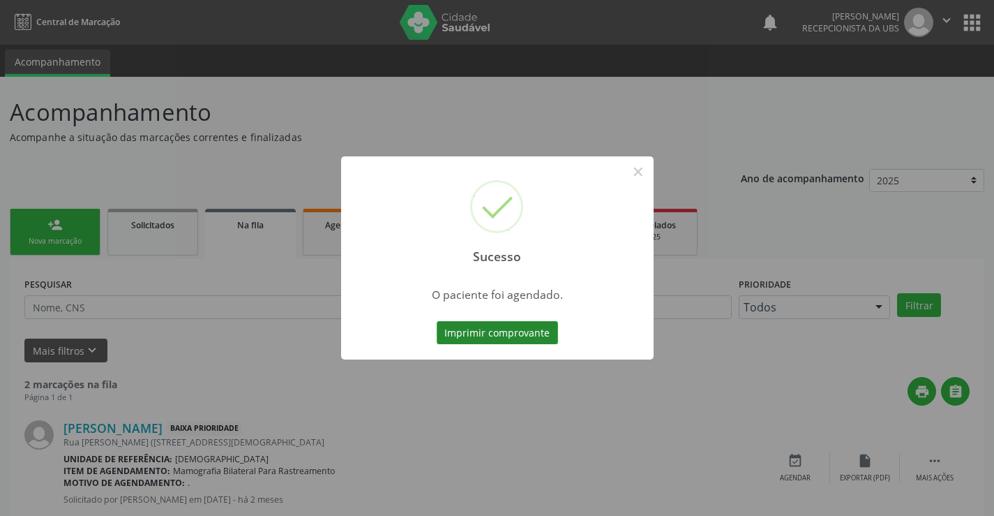
click at [500, 336] on button "Imprimir comprovante" at bounding box center [497, 333] width 121 height 24
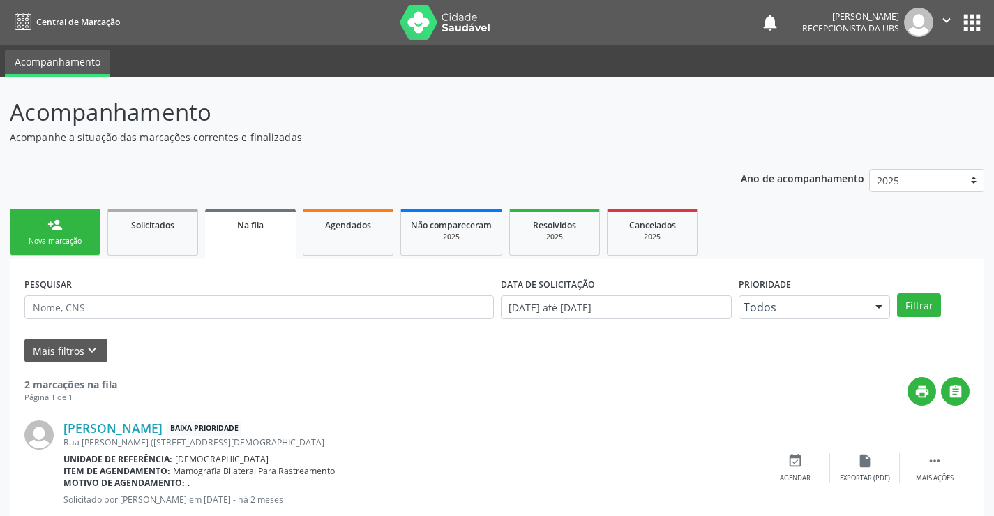
click at [81, 228] on link "person_add Nova marcação" at bounding box center [55, 232] width 91 height 47
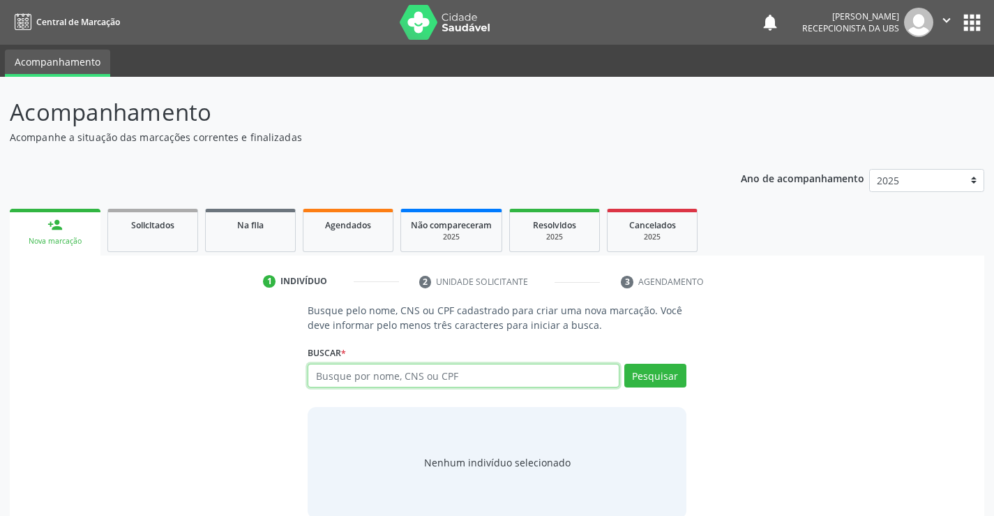
click at [412, 370] on input "text" at bounding box center [463, 376] width 311 height 24
type input "708009312814222"
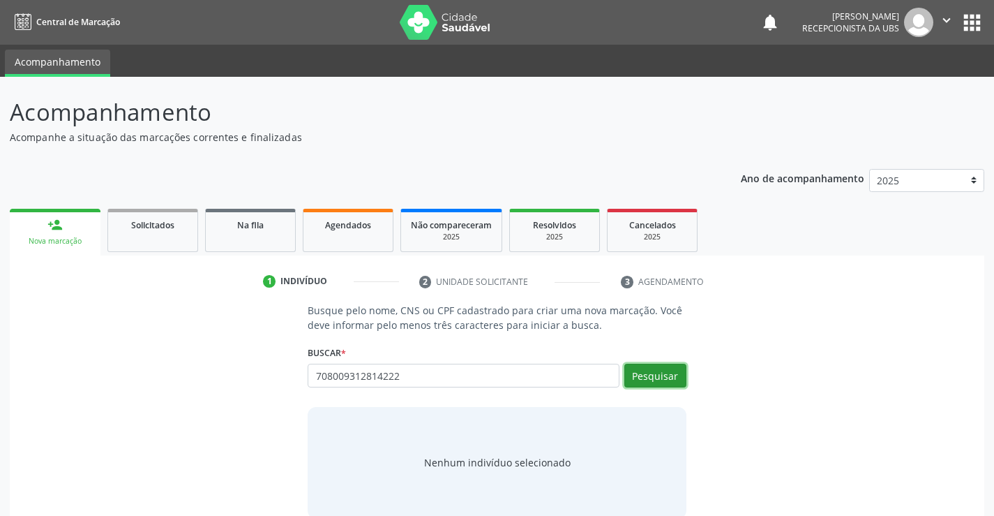
click at [638, 373] on button "Pesquisar" at bounding box center [655, 376] width 62 height 24
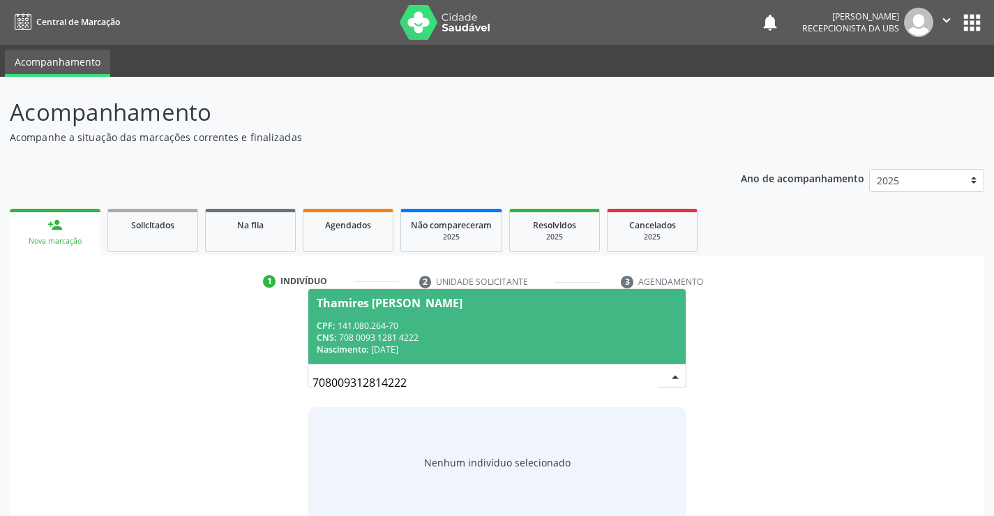
click at [447, 332] on div "CNS: 708 0093 1281 4222" at bounding box center [497, 337] width 360 height 12
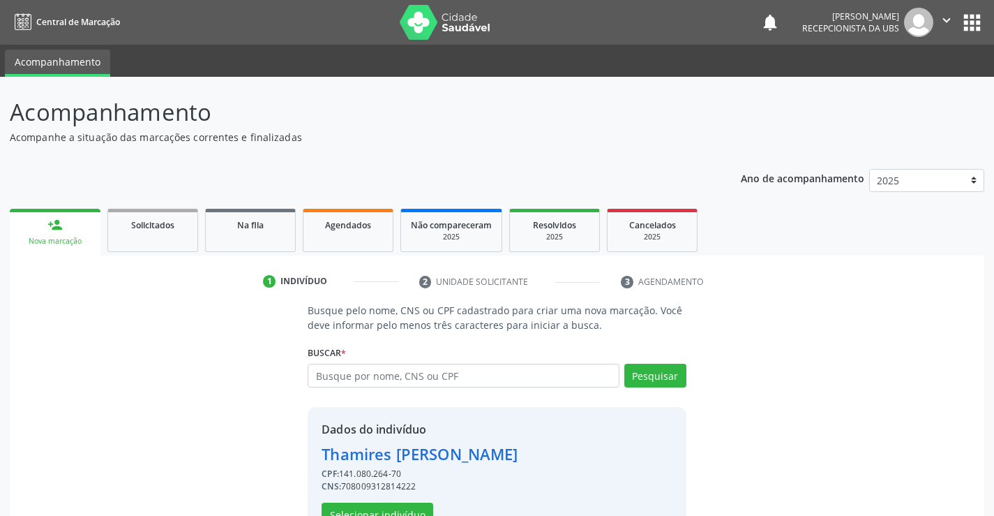
scroll to position [44, 0]
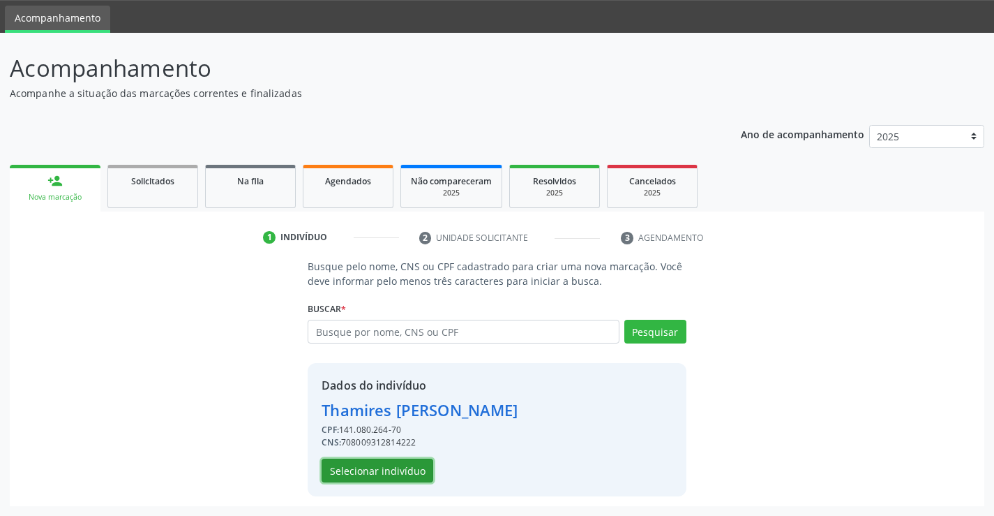
click at [371, 473] on button "Selecionar indivíduo" at bounding box center [378, 470] width 112 height 24
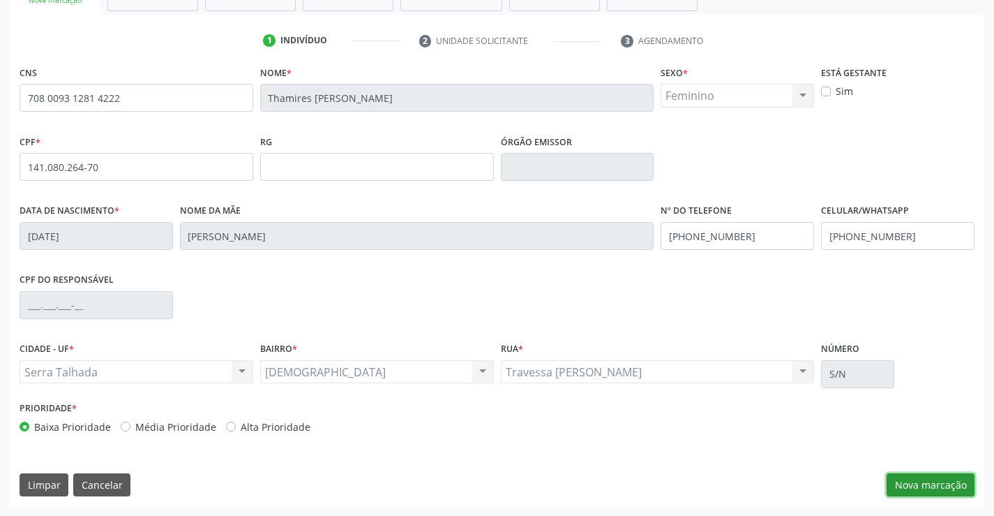
click at [943, 483] on button "Nova marcação" at bounding box center [931, 485] width 88 height 24
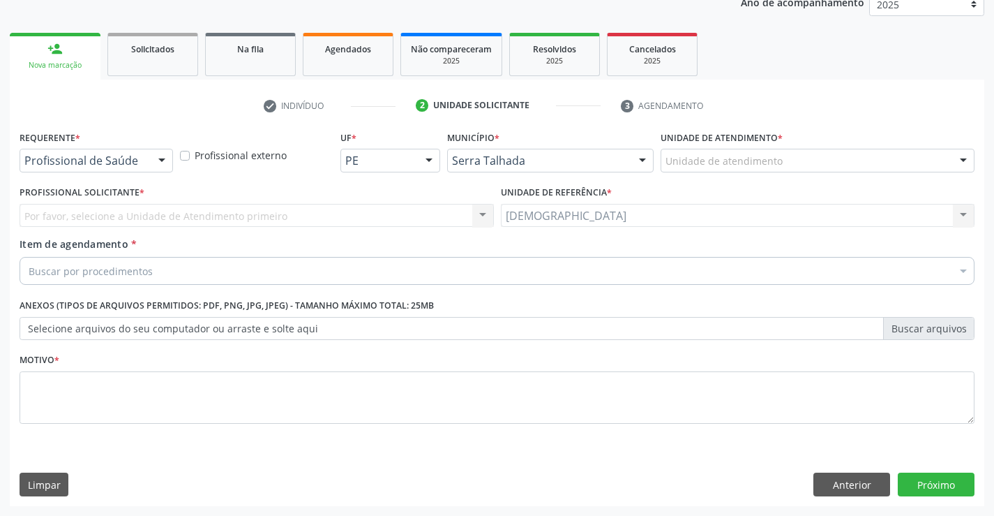
click at [161, 161] on div at bounding box center [161, 161] width 21 height 24
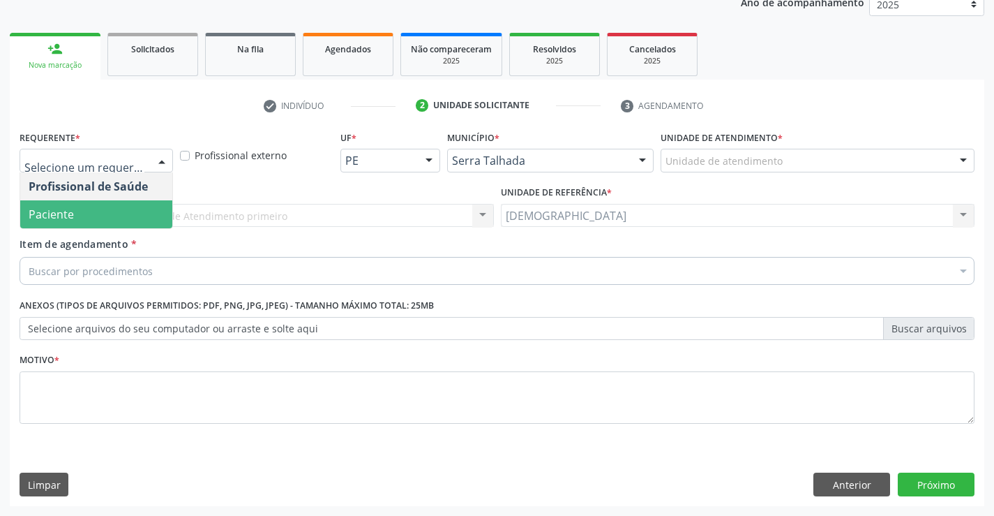
click at [99, 206] on span "Paciente" at bounding box center [96, 214] width 152 height 28
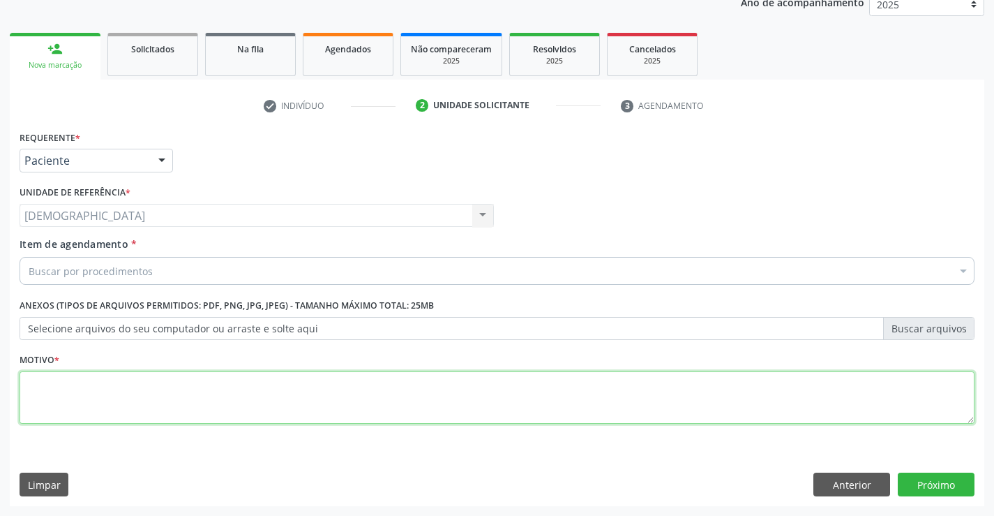
click at [47, 403] on textarea at bounding box center [497, 397] width 955 height 53
type textarea "."
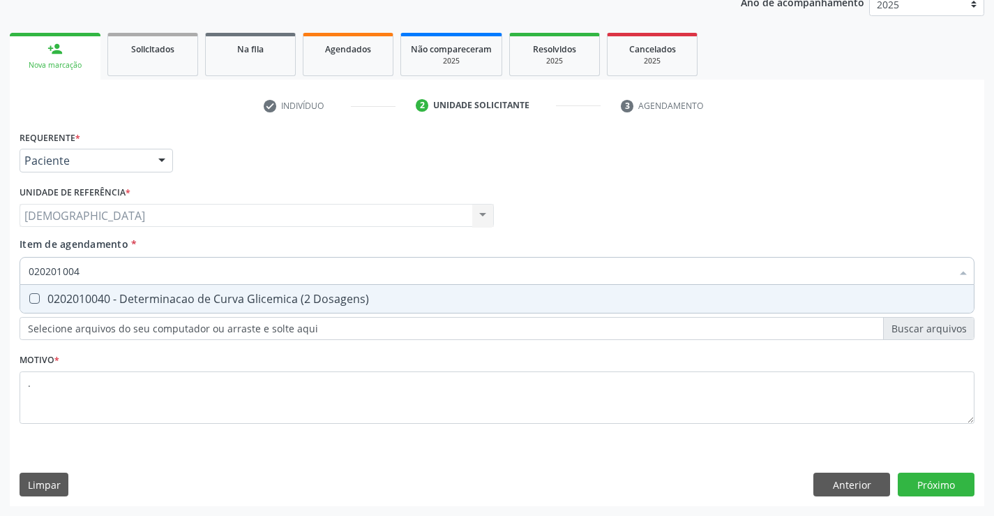
type input "0202010040"
click at [107, 294] on div "0202010040 - Determinacao de Curva Glicemica (2 Dosagens)" at bounding box center [497, 298] width 937 height 11
checkbox Dosagens\) "true"
click at [940, 481] on div "Requerente * Paciente Profissional de Saúde Paciente Nenhum resultado encontrad…" at bounding box center [497, 316] width 975 height 379
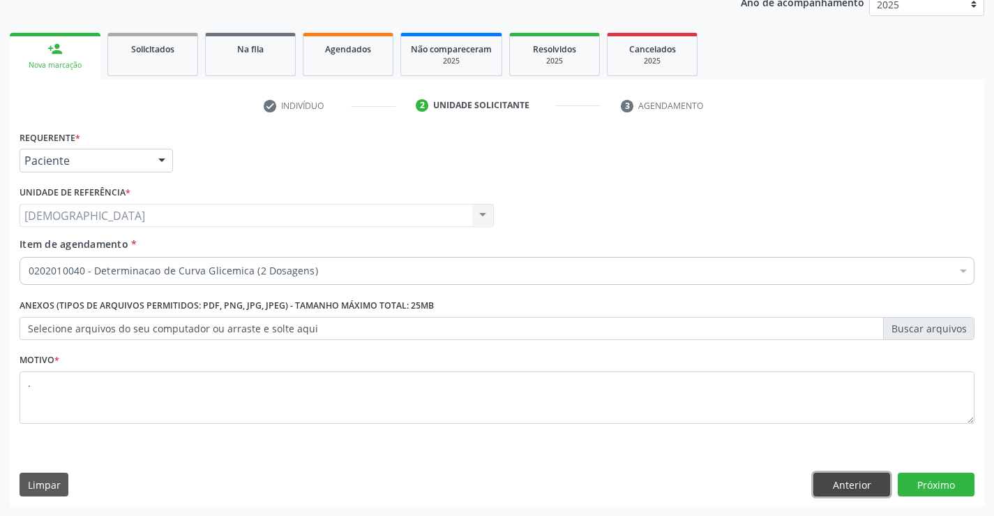
click at [860, 488] on button "Anterior" at bounding box center [852, 484] width 77 height 24
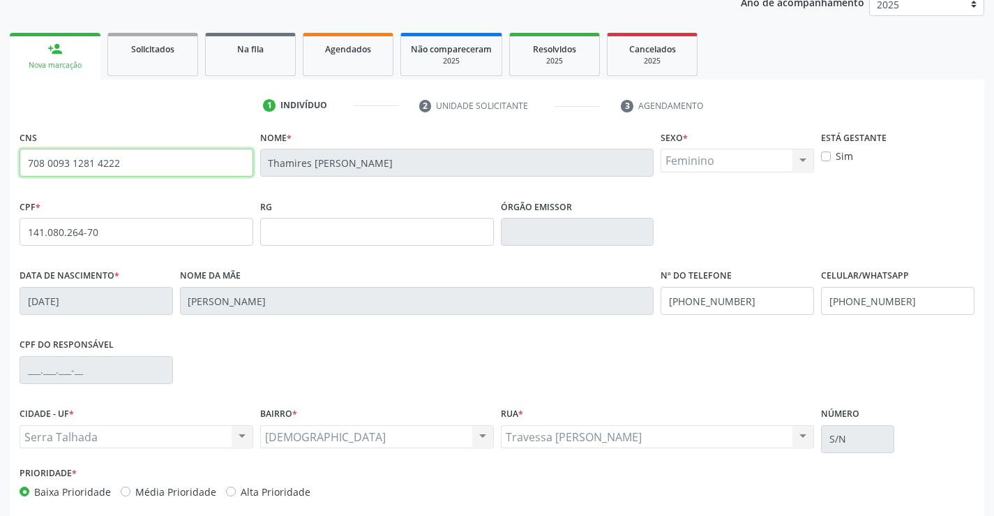
click at [137, 165] on input "708 0093 1281 4222" at bounding box center [137, 163] width 234 height 28
type input "7"
click at [110, 167] on input "text" at bounding box center [137, 163] width 234 height 28
type input "701 2040 2569 1117"
click at [144, 155] on input "701 2040 2569 1117" at bounding box center [137, 163] width 234 height 28
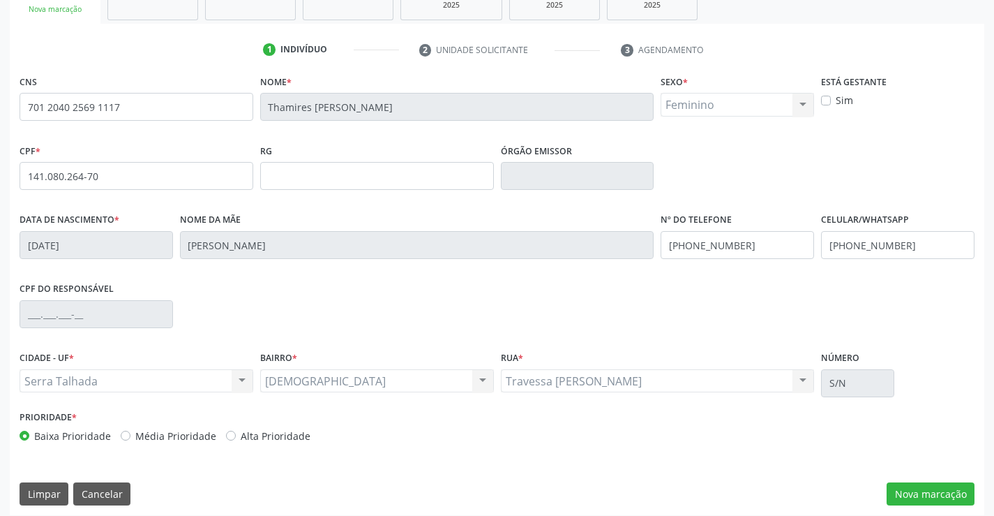
scroll to position [241, 0]
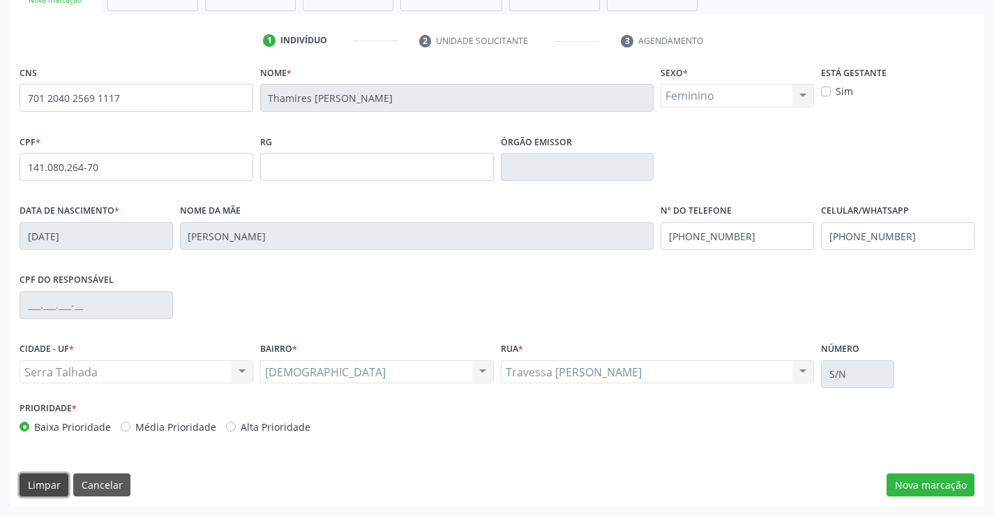
click at [52, 486] on button "Limpar" at bounding box center [44, 485] width 49 height 24
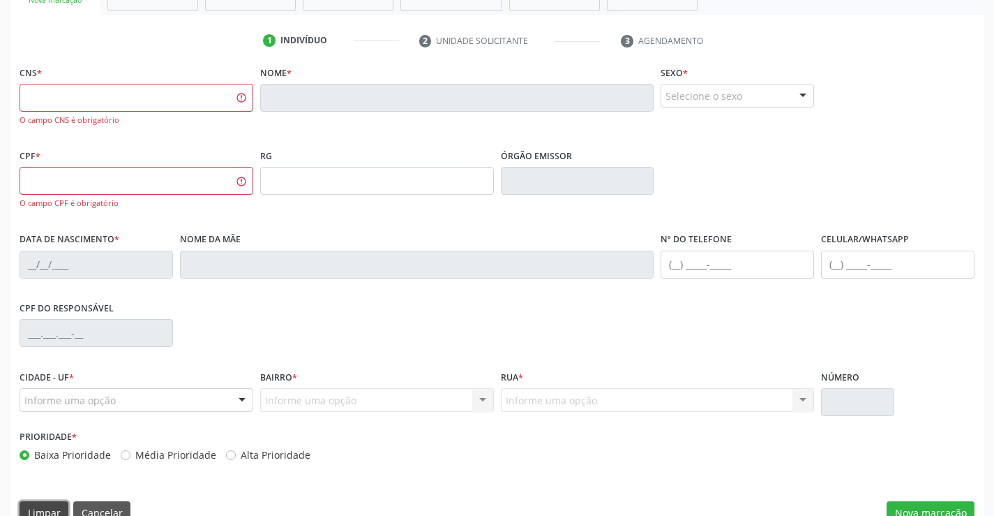
click at [36, 507] on button "Limpar" at bounding box center [44, 513] width 49 height 24
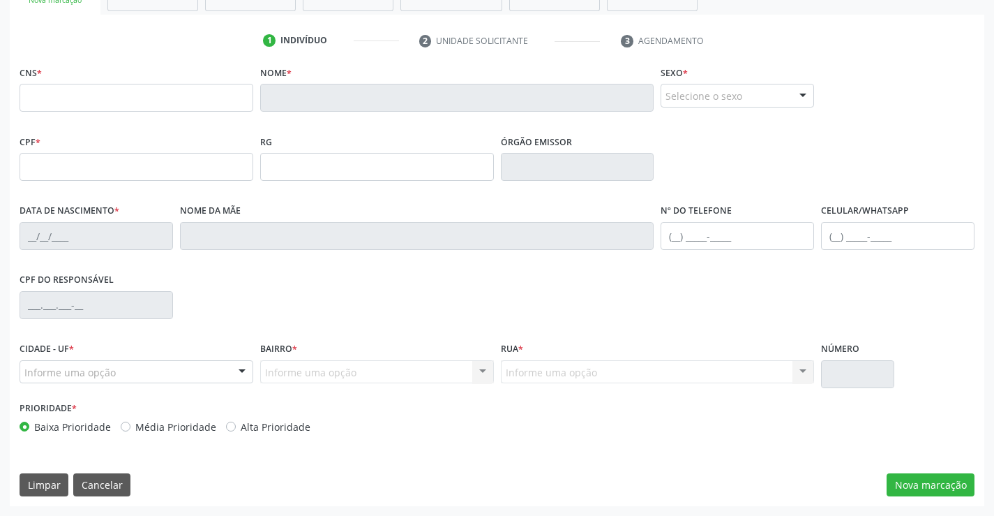
click at [57, 468] on div "CNS * Nome * Sexo * Selecione o sexo Masculino Feminino Nenhum resultado encont…" at bounding box center [497, 284] width 975 height 444
click at [98, 481] on button "Cancelar" at bounding box center [101, 485] width 57 height 24
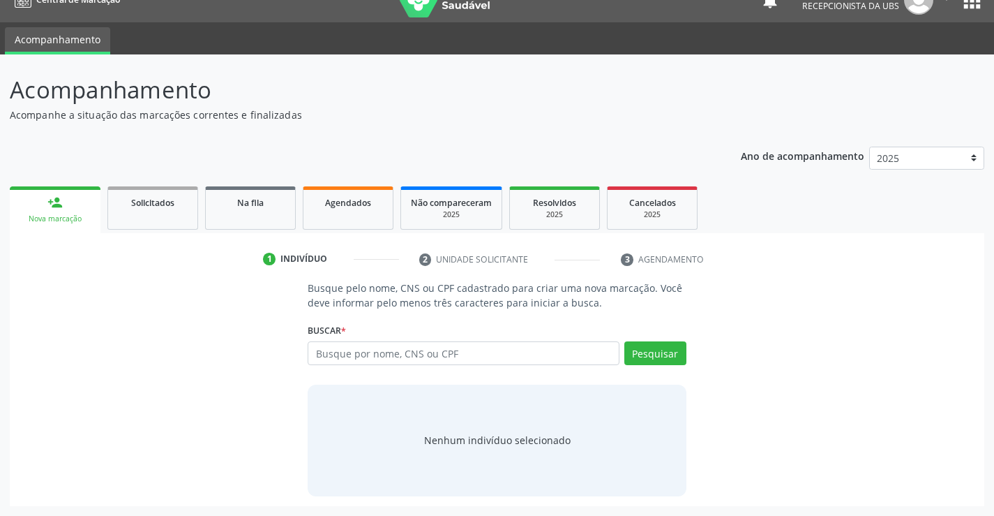
scroll to position [22, 0]
click at [413, 347] on input "text" at bounding box center [463, 353] width 311 height 24
type input "701204025691117"
click at [649, 351] on button "Pesquisar" at bounding box center [655, 353] width 62 height 24
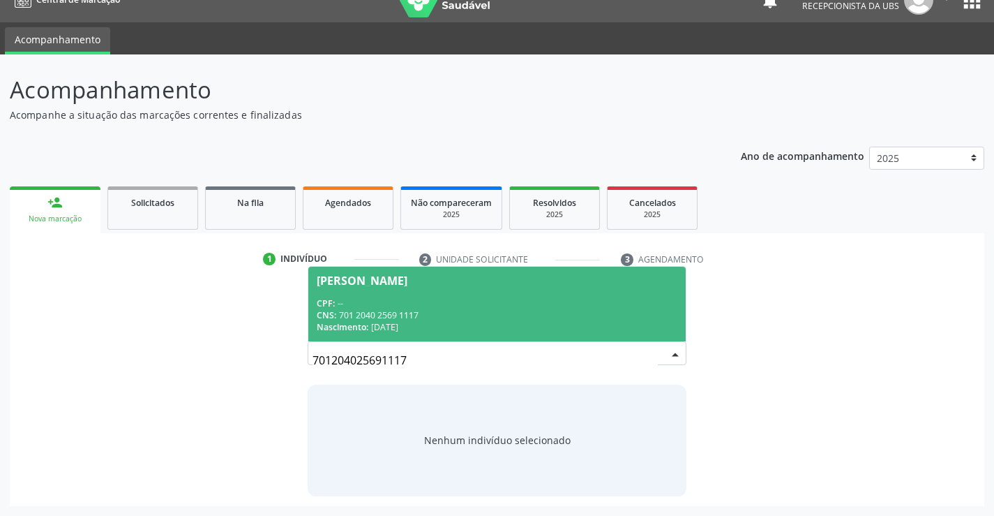
click at [442, 318] on div "CNS: 701 2040 2569 1117" at bounding box center [497, 315] width 360 height 12
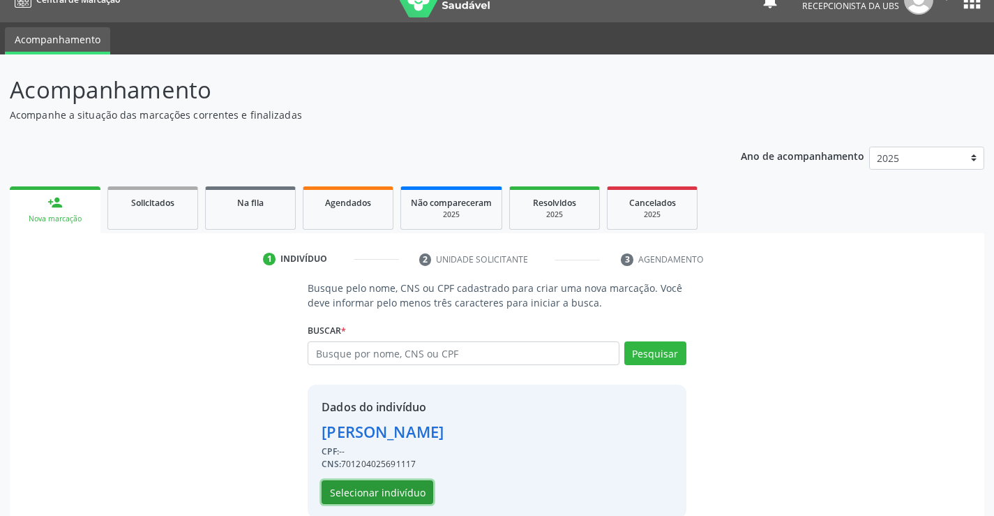
click at [334, 493] on button "Selecionar indivíduo" at bounding box center [378, 492] width 112 height 24
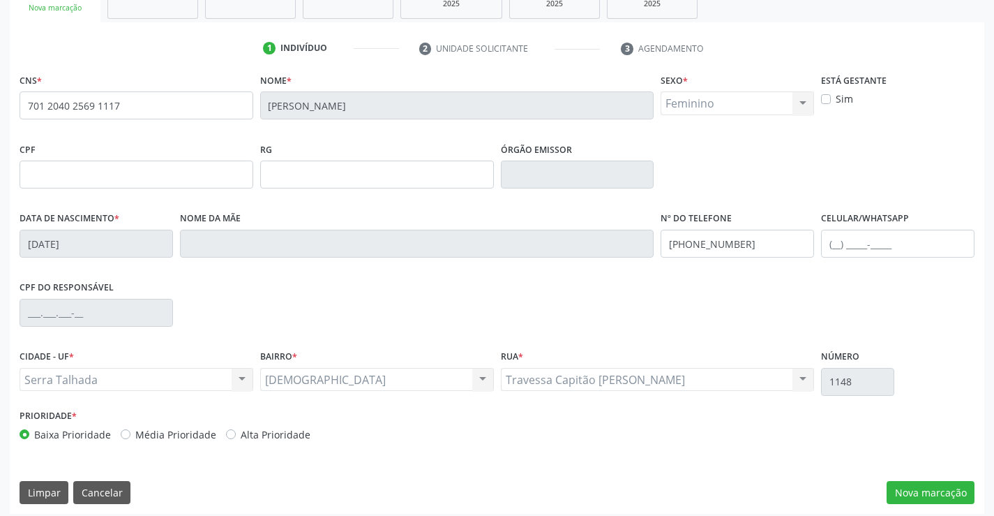
scroll to position [241, 0]
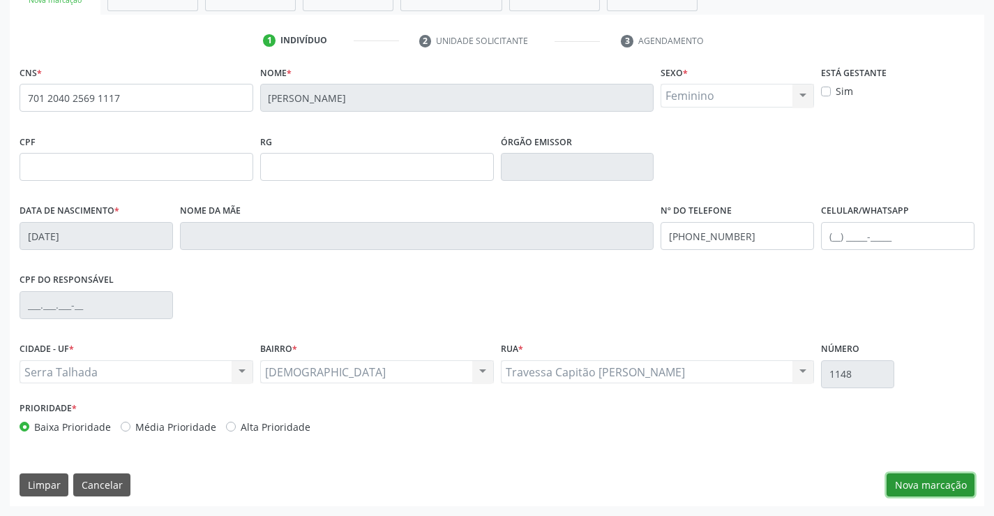
click at [925, 477] on button "Nova marcação" at bounding box center [931, 485] width 88 height 24
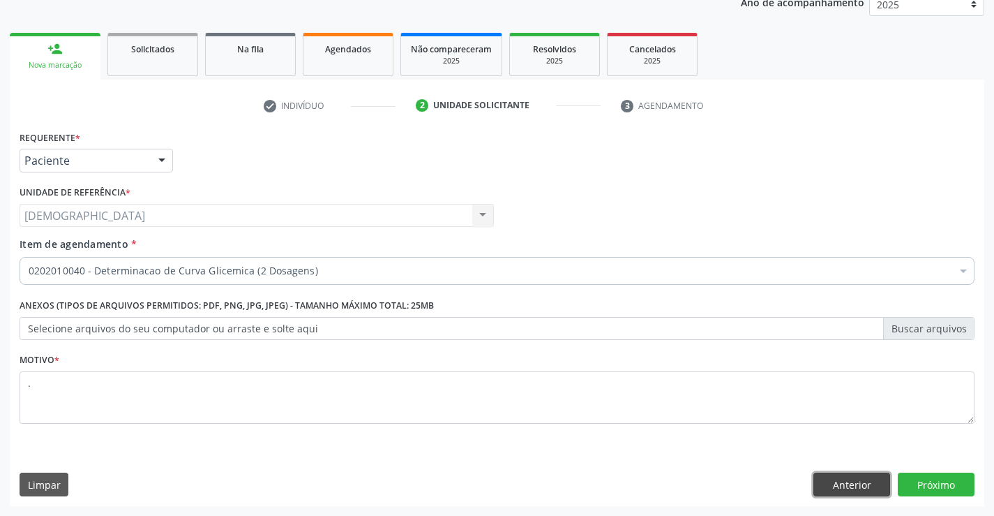
click at [844, 477] on button "Anterior" at bounding box center [852, 484] width 77 height 24
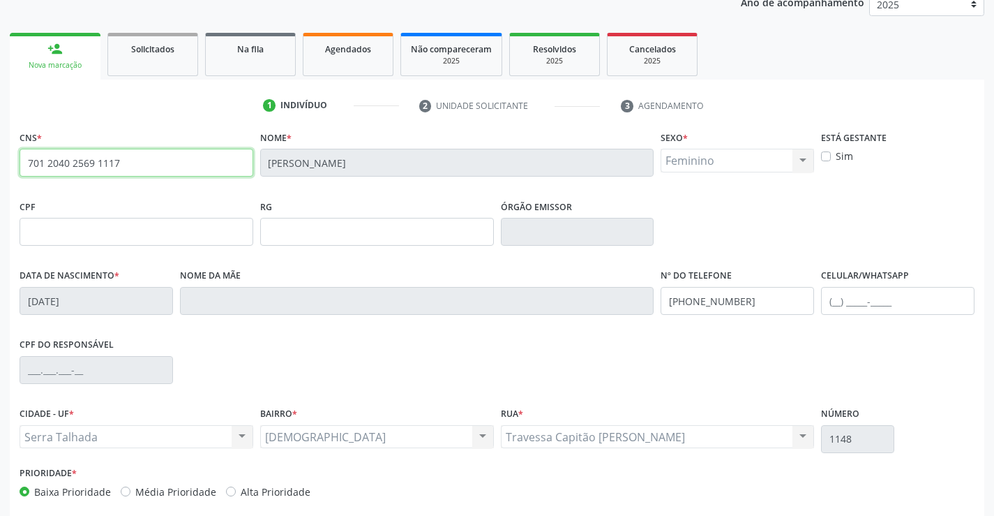
click at [153, 161] on input "701 2040 2569 1117" at bounding box center [137, 163] width 234 height 28
type input "7"
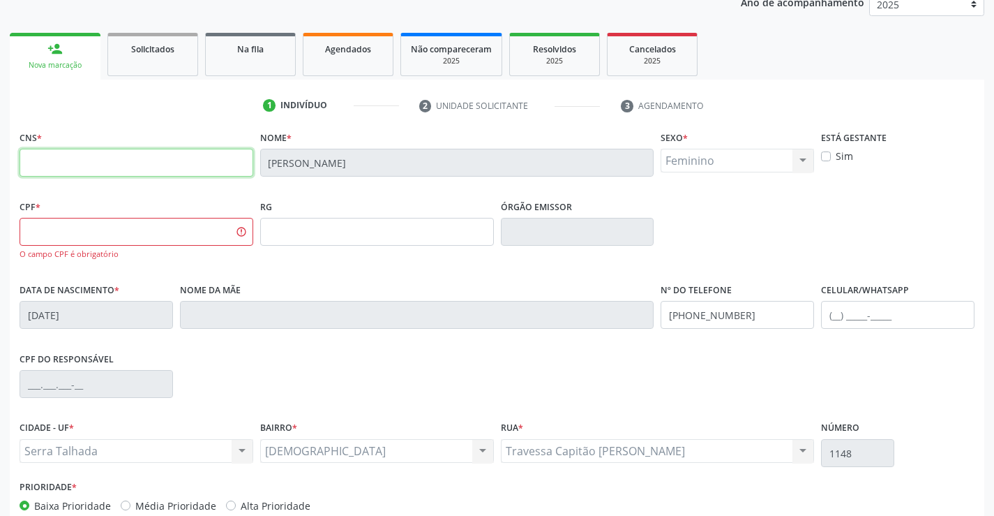
scroll to position [255, 0]
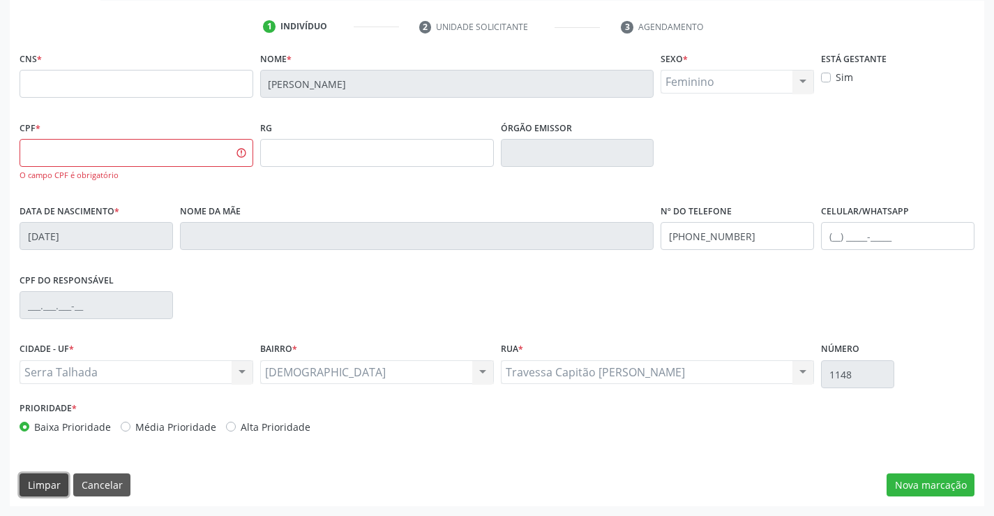
click at [38, 483] on button "Limpar" at bounding box center [44, 485] width 49 height 24
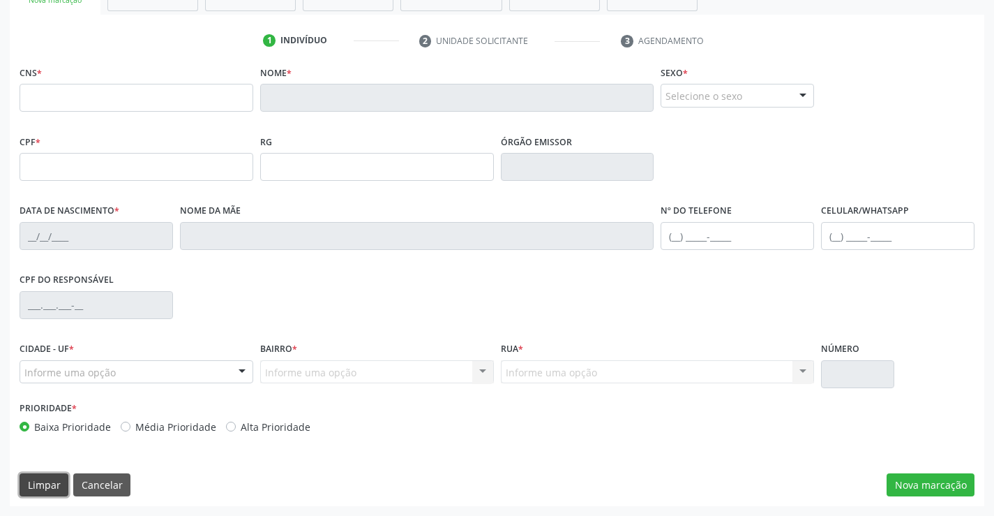
scroll to position [241, 0]
click at [38, 483] on button "Limpar" at bounding box center [44, 485] width 49 height 24
click at [78, 485] on button "Cancelar" at bounding box center [101, 485] width 57 height 24
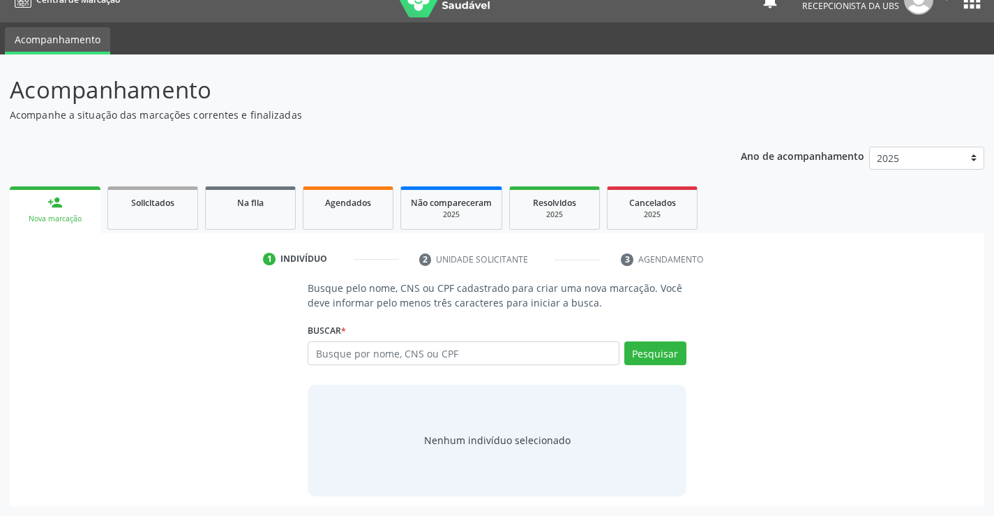
scroll to position [22, 0]
click at [369, 219] on link "Agendados" at bounding box center [348, 207] width 91 height 43
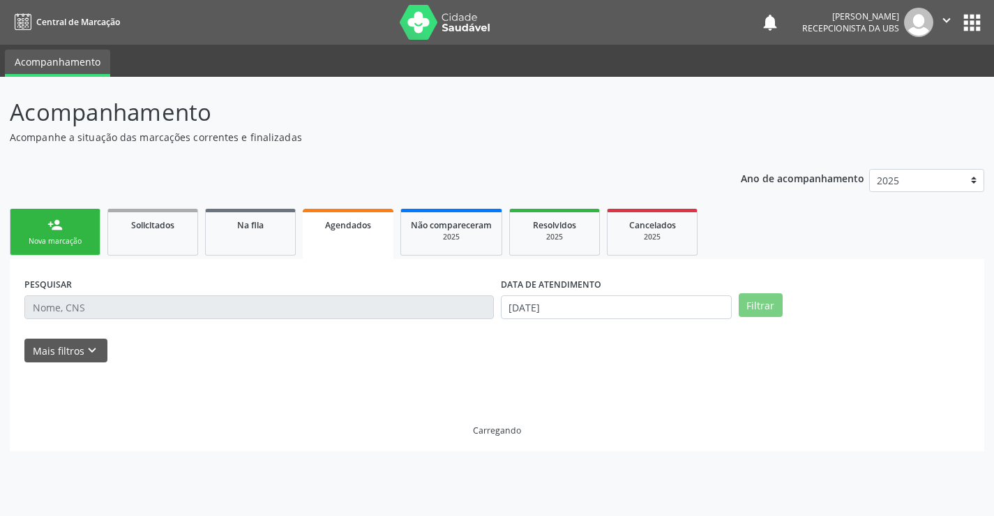
scroll to position [0, 0]
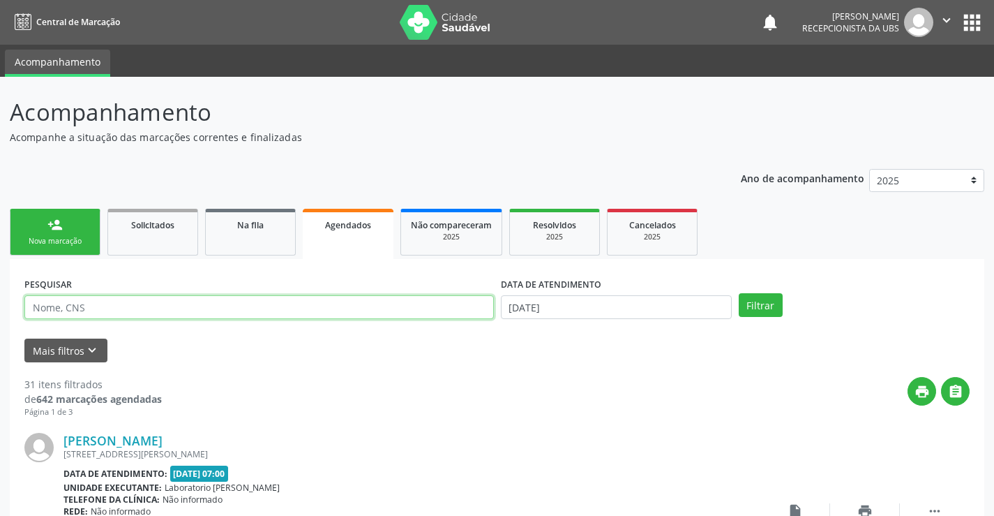
click at [336, 301] on input "text" at bounding box center [259, 307] width 470 height 24
click at [343, 309] on input "text" at bounding box center [259, 307] width 470 height 24
click at [292, 303] on input "text" at bounding box center [259, 307] width 470 height 24
click at [295, 311] on input "text" at bounding box center [259, 307] width 470 height 24
type input "700109952532818"
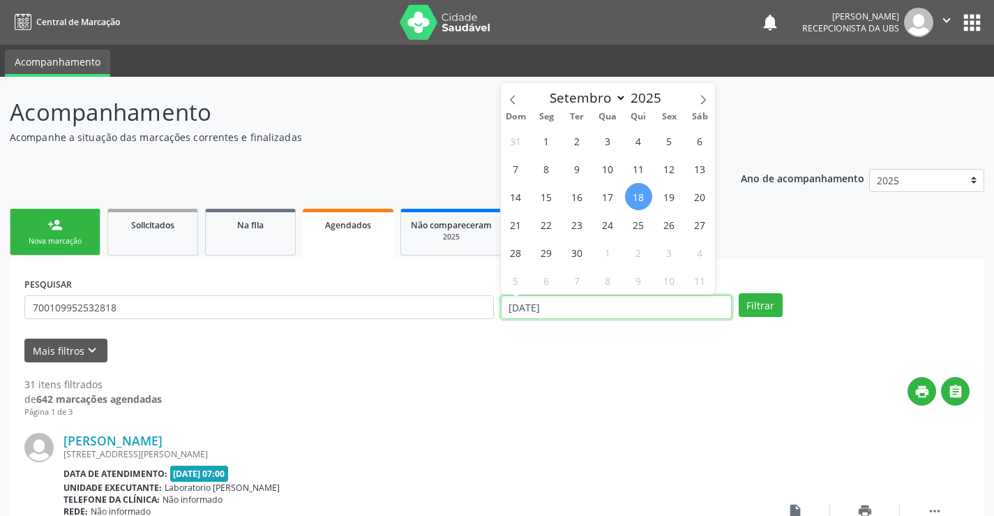
click at [564, 306] on input "[DATE]" at bounding box center [616, 307] width 231 height 24
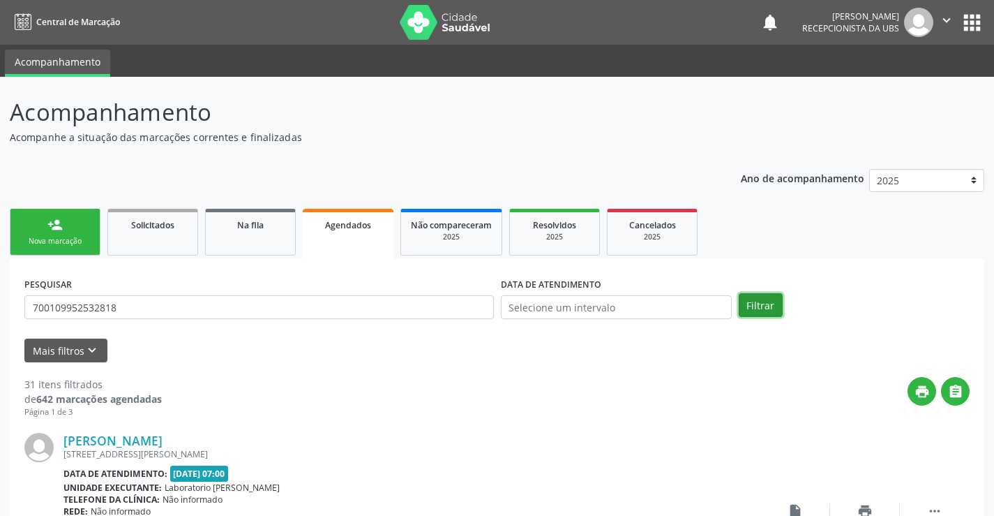
click at [749, 304] on button "Filtrar" at bounding box center [761, 305] width 44 height 24
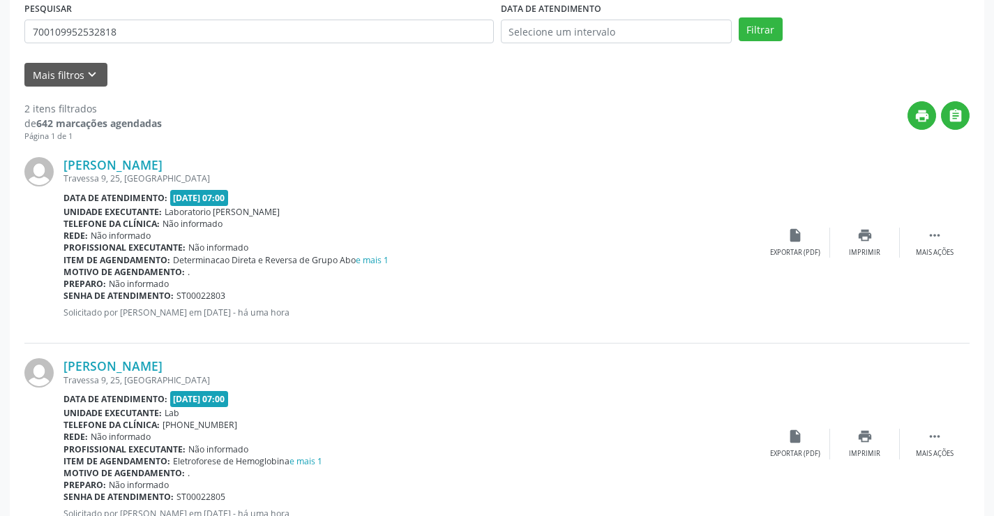
scroll to position [270, 0]
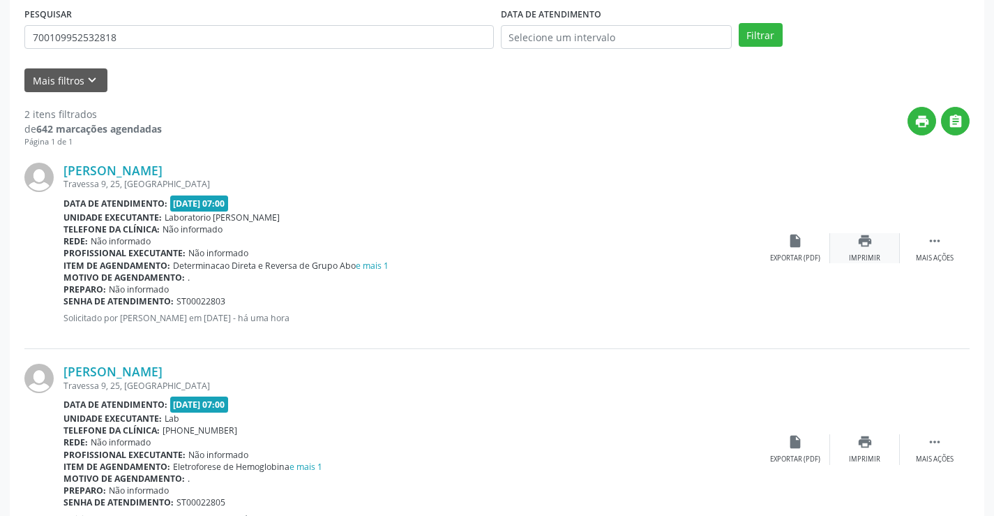
click at [855, 241] on div "print Imprimir" at bounding box center [865, 248] width 70 height 30
click at [868, 456] on div "Imprimir" at bounding box center [864, 459] width 31 height 10
click at [865, 243] on icon "print" at bounding box center [865, 240] width 15 height 15
